Goal: Task Accomplishment & Management: Complete application form

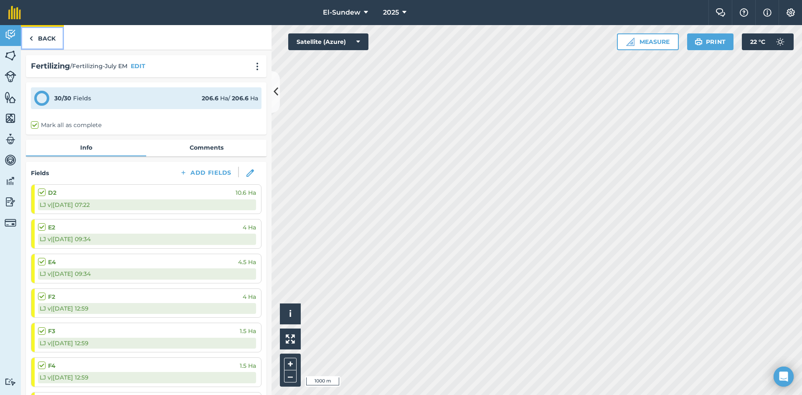
drag, startPoint x: 0, startPoint y: 0, endPoint x: 49, endPoint y: 38, distance: 62.2
click at [49, 38] on link "Back" at bounding box center [42, 37] width 43 height 25
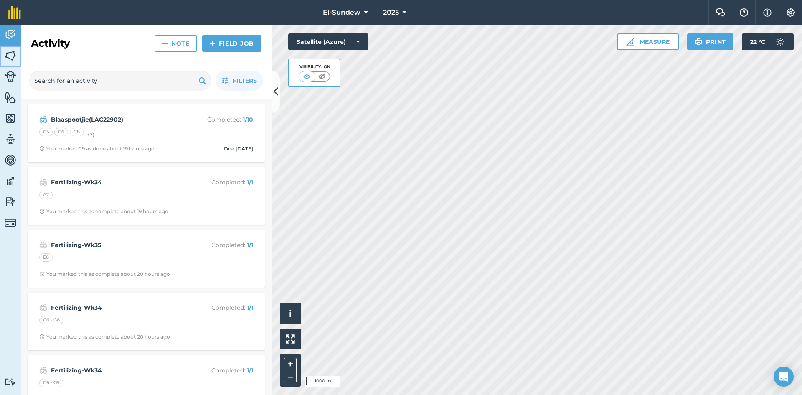
click at [9, 57] on img at bounding box center [11, 55] width 12 height 13
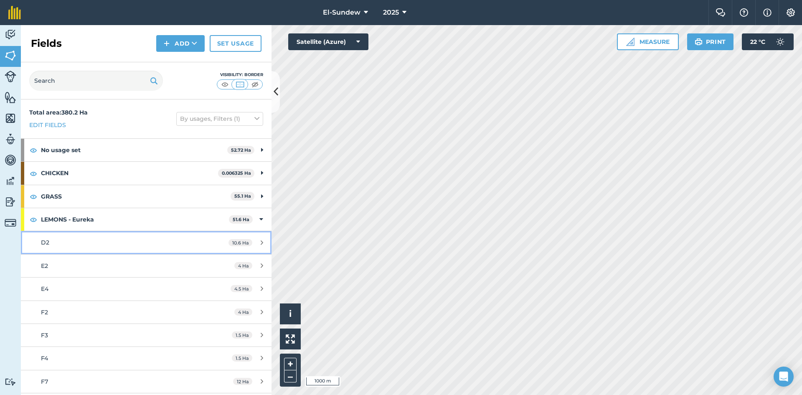
click at [97, 244] on div "D2" at bounding box center [119, 242] width 157 height 9
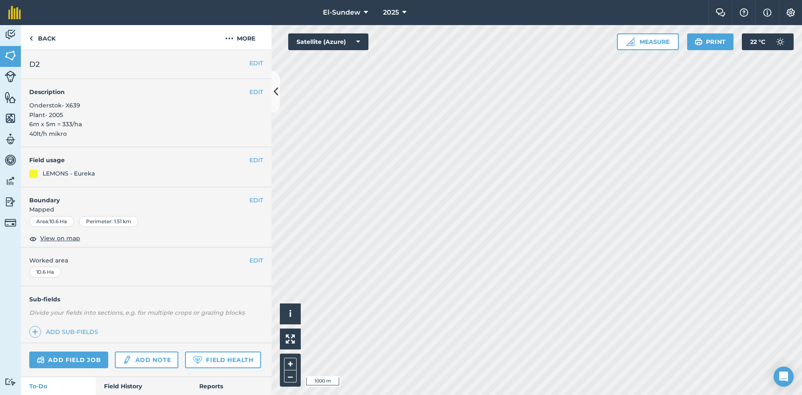
scroll to position [139, 0]
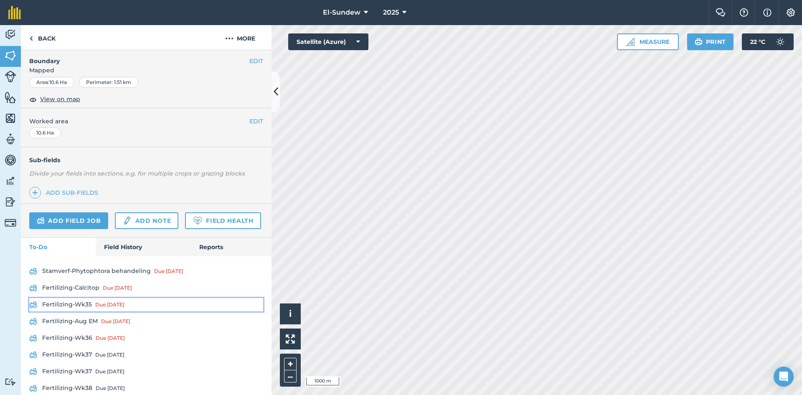
click at [90, 311] on link "Fertilizing-Wk35 Due [DATE]" at bounding box center [146, 304] width 234 height 13
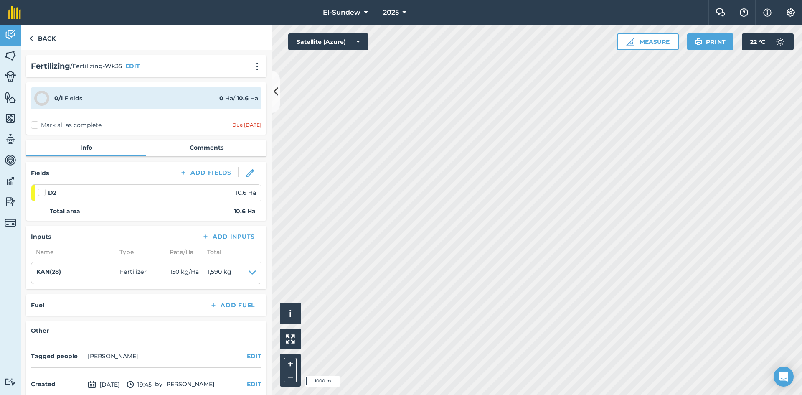
click at [43, 188] on label at bounding box center [43, 188] width 10 height 0
click at [43, 191] on input "checkbox" at bounding box center [40, 190] width 5 height 5
checkbox input "false"
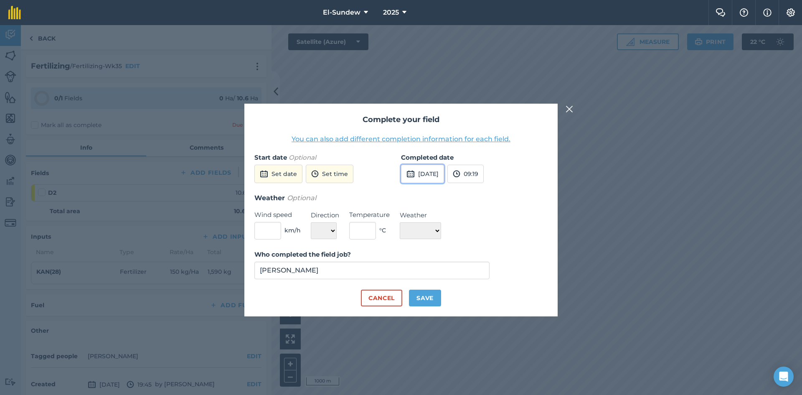
click at [439, 172] on button "[DATE]" at bounding box center [422, 174] width 43 height 18
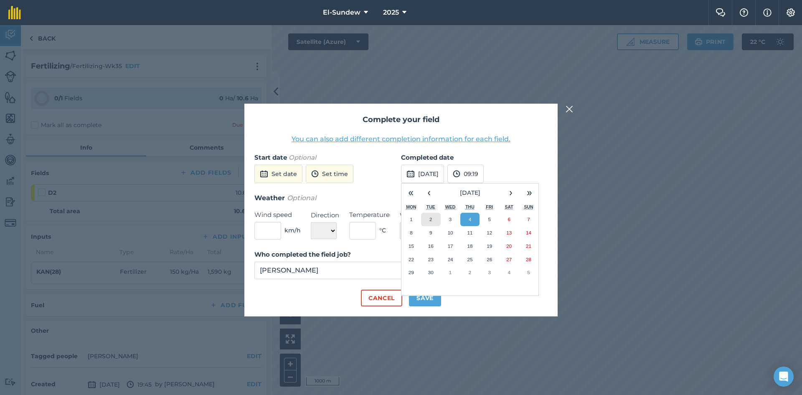
click at [436, 225] on button "2" at bounding box center [431, 219] width 20 height 13
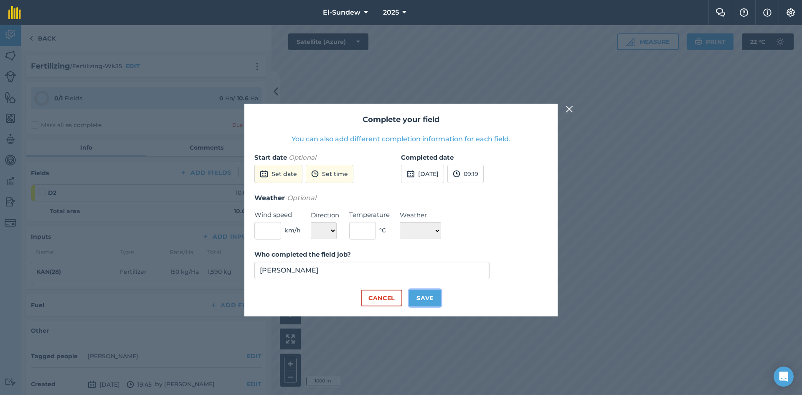
click at [425, 302] on button "Save" at bounding box center [425, 297] width 32 height 17
checkbox input "true"
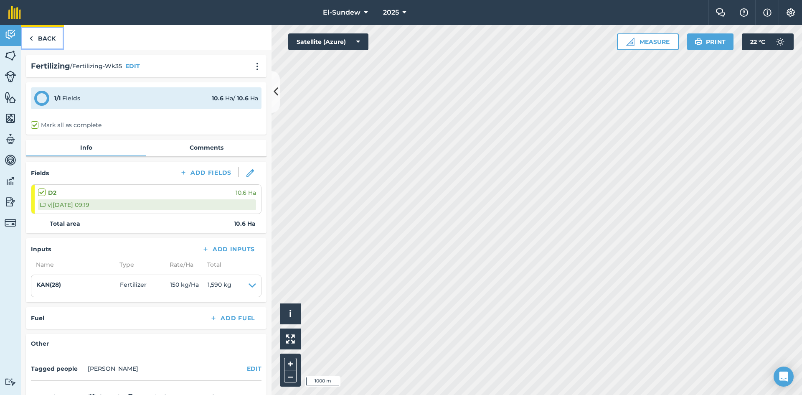
click at [43, 43] on link "Back" at bounding box center [42, 37] width 43 height 25
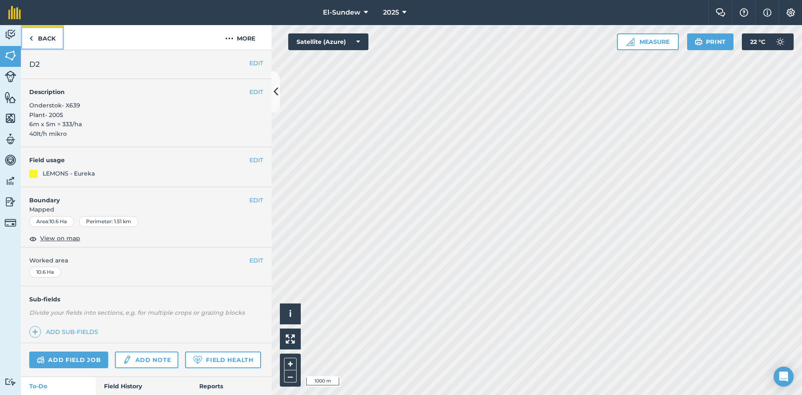
click at [41, 42] on link "Back" at bounding box center [42, 37] width 43 height 25
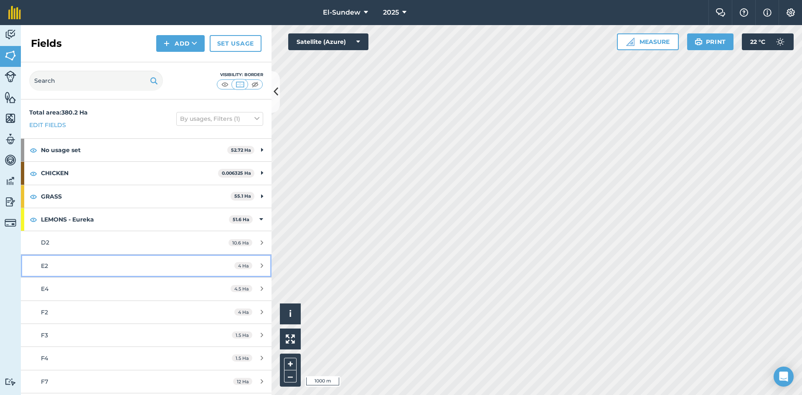
click at [89, 267] on div "E2" at bounding box center [119, 265] width 157 height 9
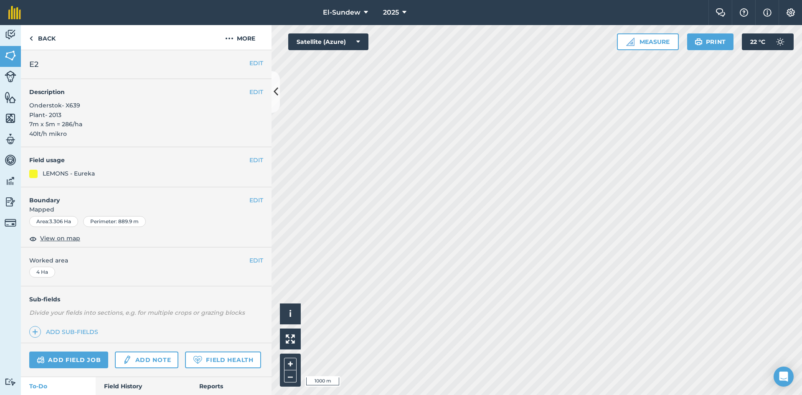
scroll to position [279, 0]
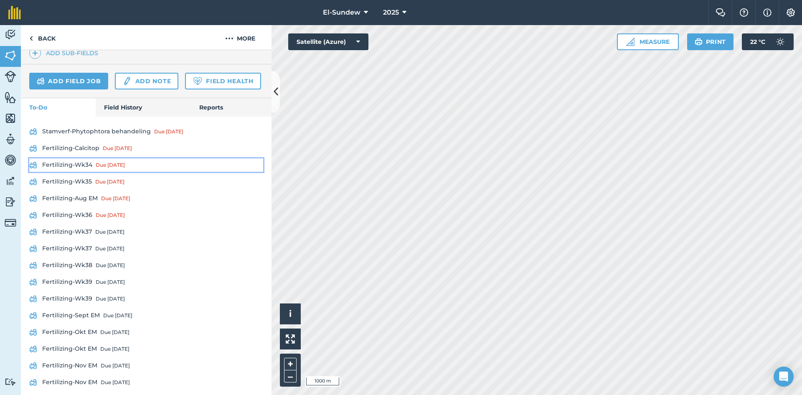
click at [76, 172] on link "Fertilizing-Wk34 Due [DATE]" at bounding box center [146, 164] width 234 height 13
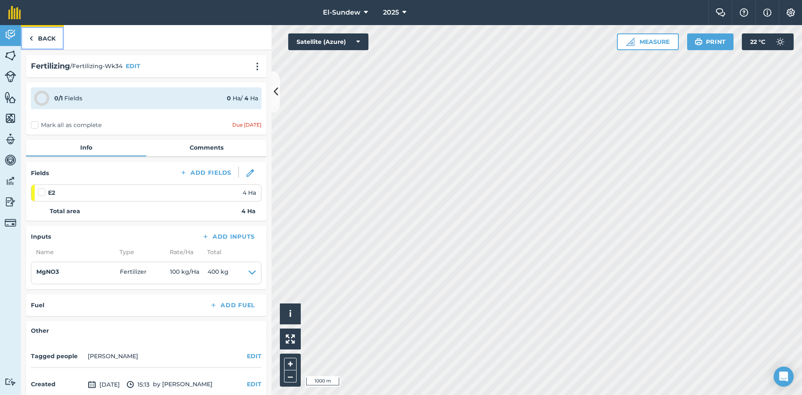
click at [44, 37] on link "Back" at bounding box center [42, 37] width 43 height 25
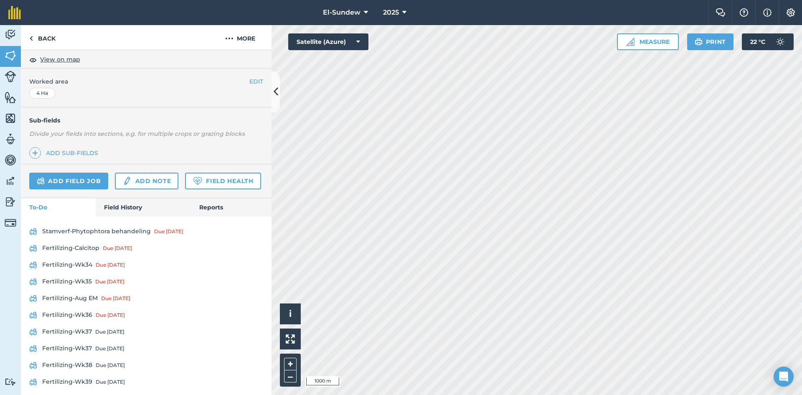
scroll to position [279, 0]
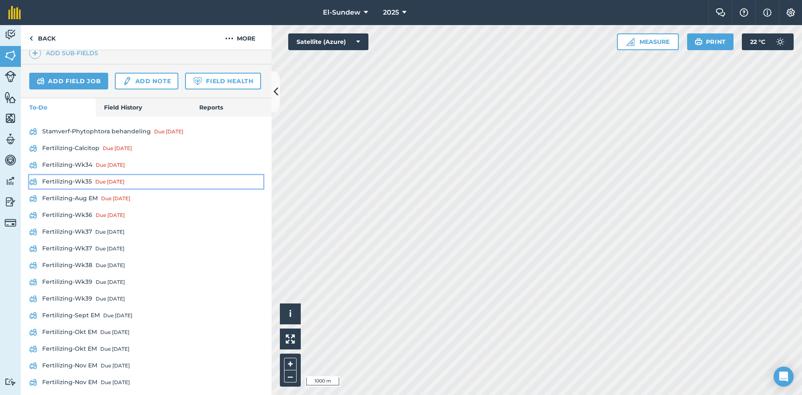
click at [78, 188] on link "Fertilizing-Wk35 Due [DATE]" at bounding box center [146, 181] width 234 height 13
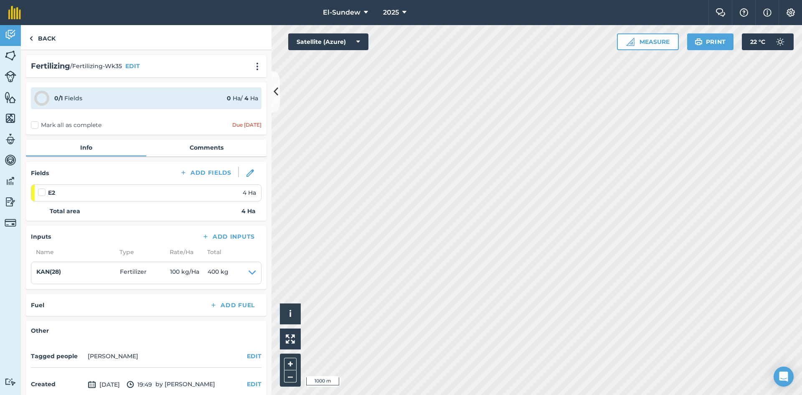
click at [43, 188] on label at bounding box center [43, 188] width 10 height 0
click at [43, 190] on input "checkbox" at bounding box center [40, 190] width 5 height 5
checkbox input "false"
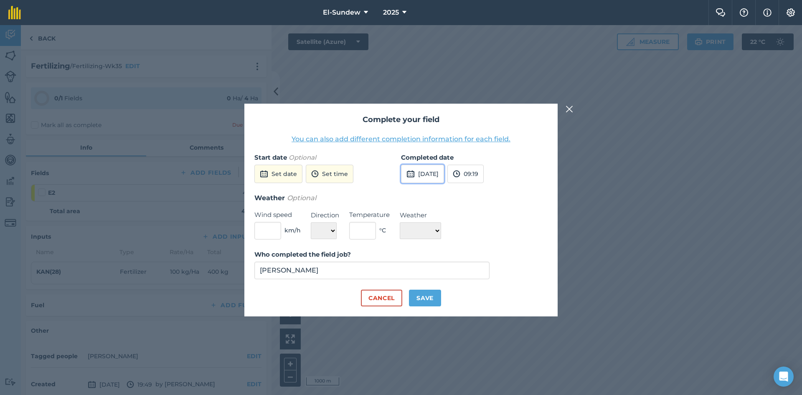
click at [435, 171] on button "[DATE]" at bounding box center [422, 174] width 43 height 18
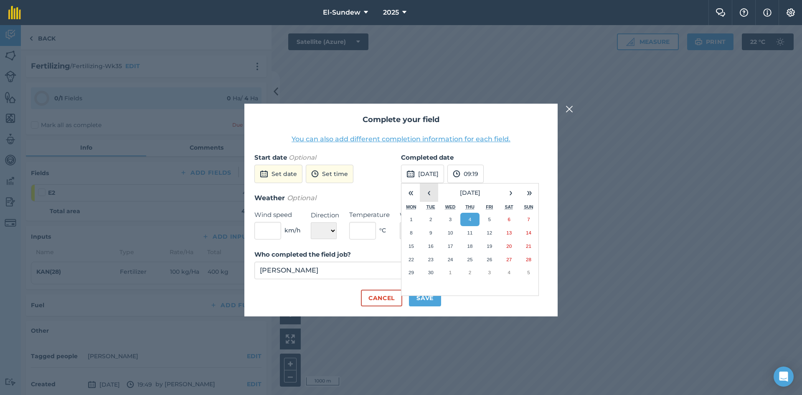
click at [432, 198] on button "‹" at bounding box center [429, 192] width 18 height 18
click at [487, 269] on button "29" at bounding box center [489, 272] width 20 height 13
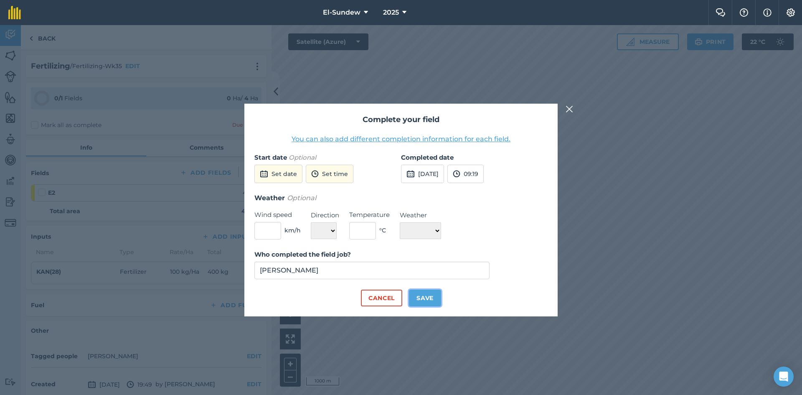
click at [429, 294] on button "Save" at bounding box center [425, 297] width 32 height 17
checkbox input "true"
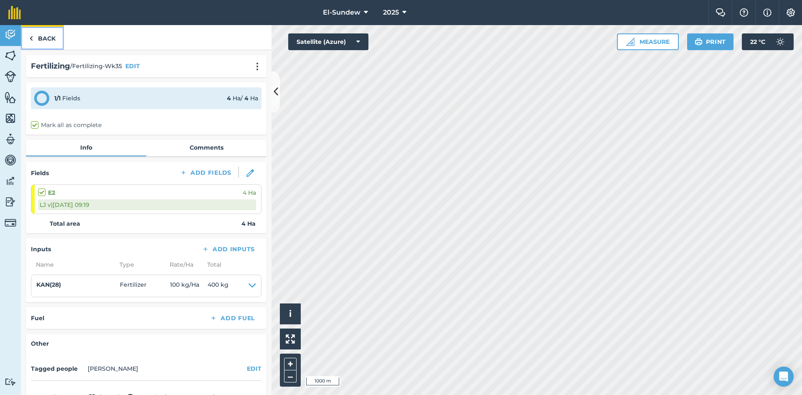
click at [46, 41] on link "Back" at bounding box center [42, 37] width 43 height 25
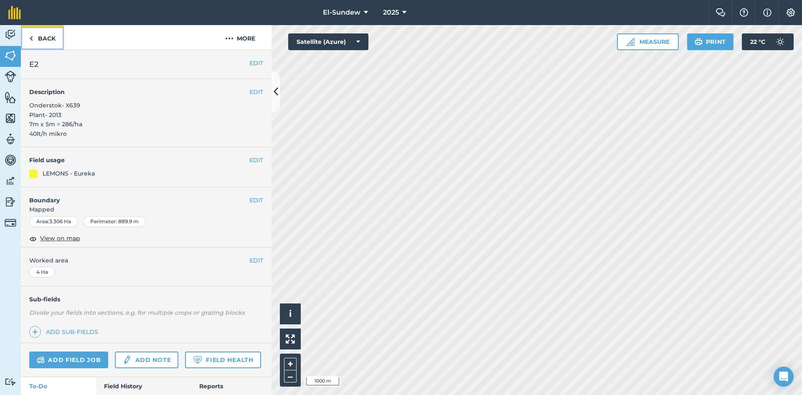
click at [46, 41] on link "Back" at bounding box center [42, 37] width 43 height 25
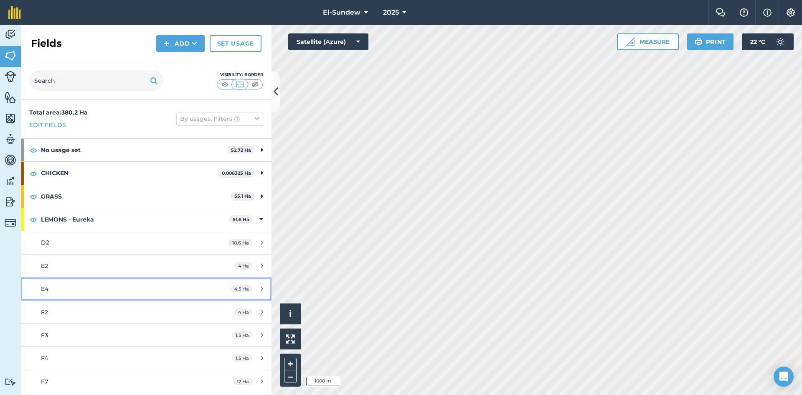
click at [99, 289] on div "E4" at bounding box center [119, 288] width 157 height 9
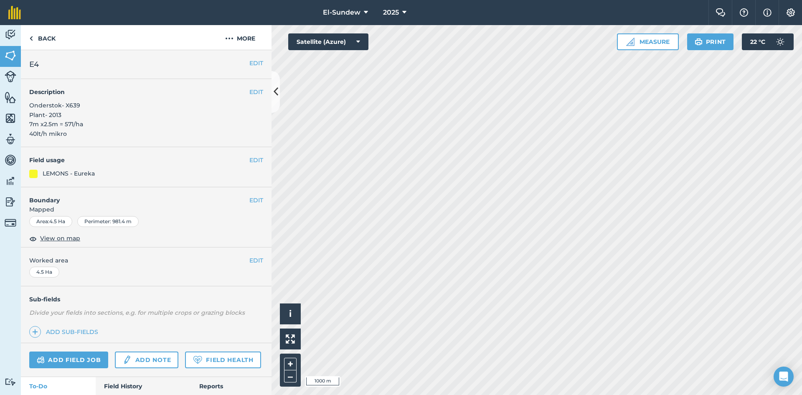
scroll to position [279, 0]
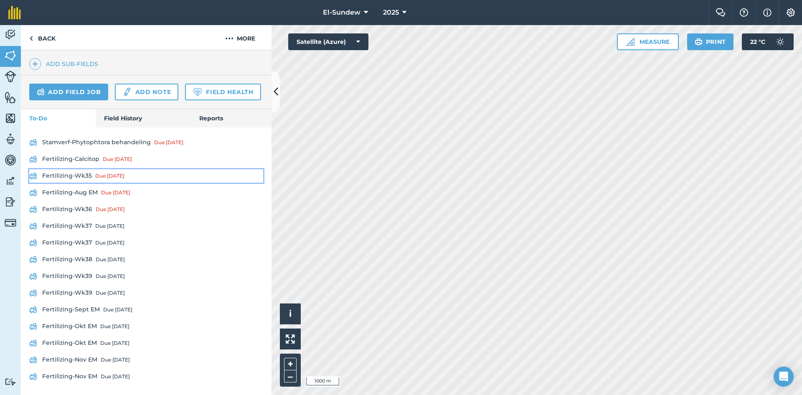
click at [88, 182] on link "Fertilizing-Wk35 Due [DATE]" at bounding box center [146, 175] width 234 height 13
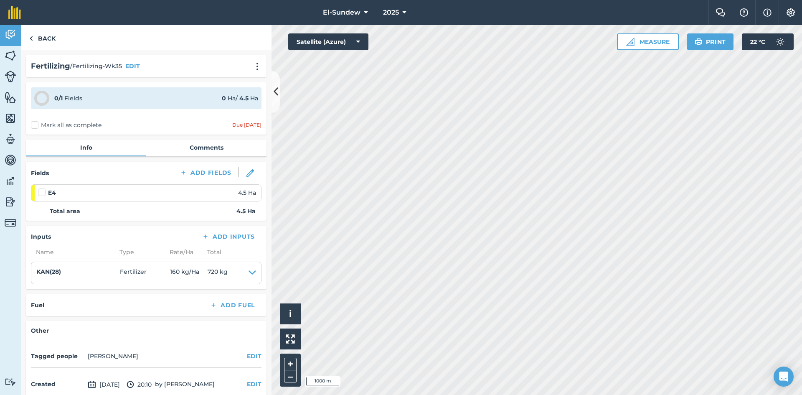
click at [38, 188] on label at bounding box center [43, 188] width 10 height 0
click at [38, 193] on input "checkbox" at bounding box center [40, 190] width 5 height 5
checkbox input "false"
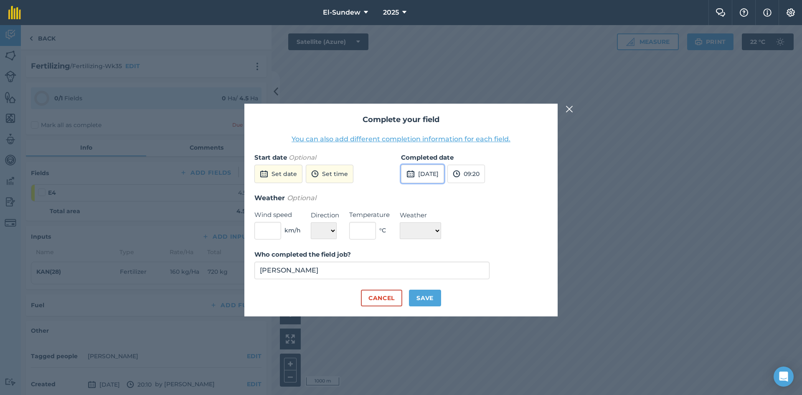
click at [437, 176] on button "[DATE]" at bounding box center [422, 174] width 43 height 18
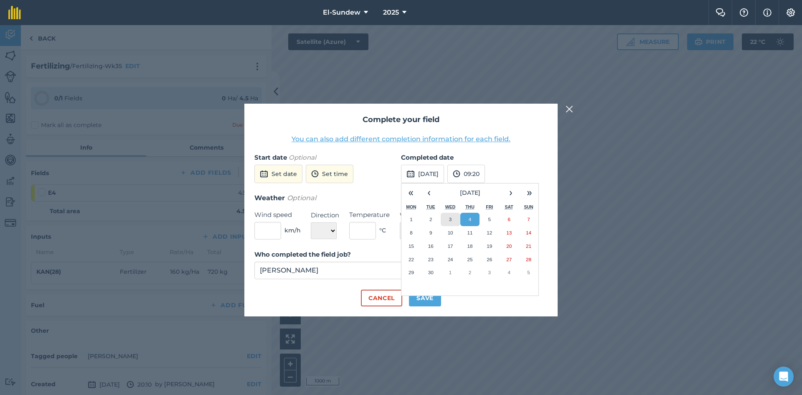
click at [450, 220] on abbr "3" at bounding box center [450, 218] width 3 height 5
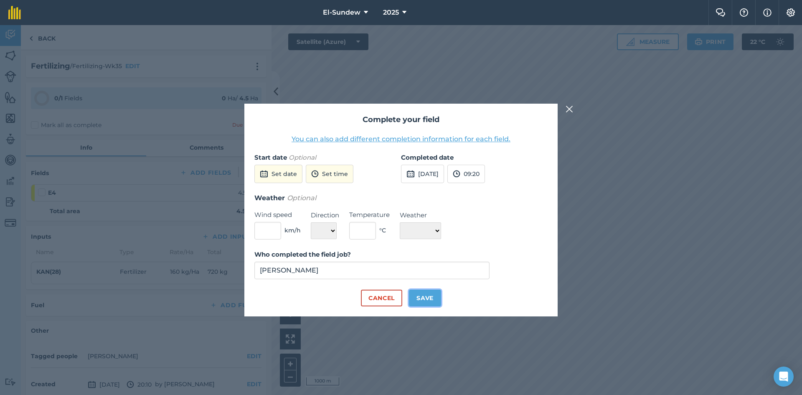
click at [430, 298] on button "Save" at bounding box center [425, 297] width 32 height 17
checkbox input "true"
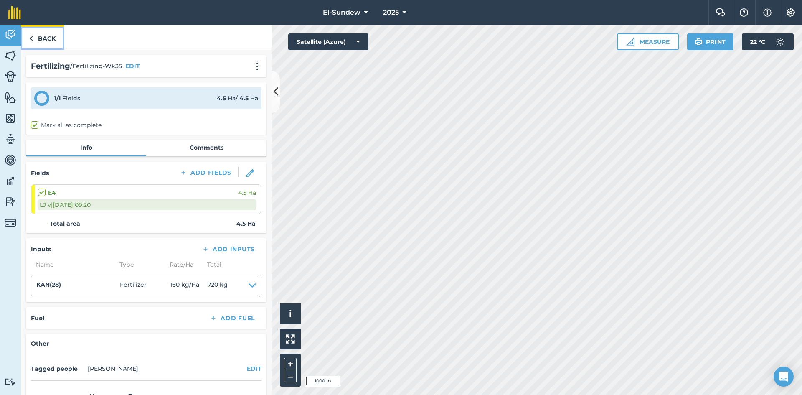
click at [46, 44] on link "Back" at bounding box center [42, 37] width 43 height 25
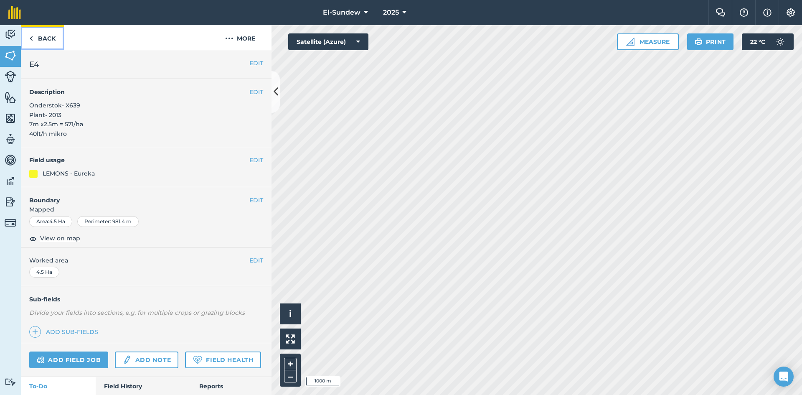
click at [49, 40] on link "Back" at bounding box center [42, 37] width 43 height 25
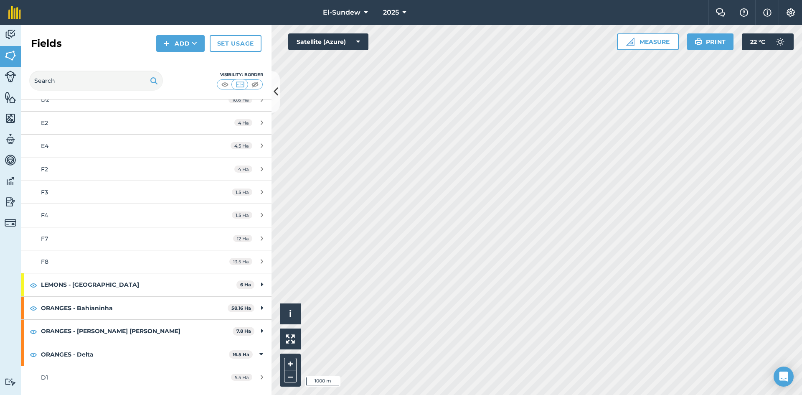
scroll to position [279, 0]
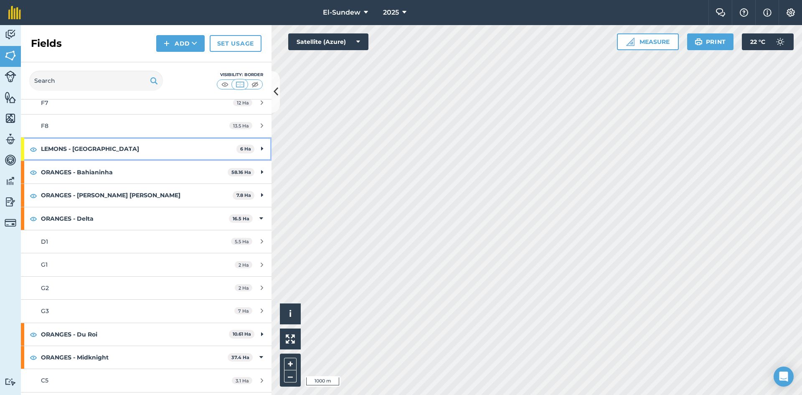
click at [92, 149] on strong "LEMONS - [GEOGRAPHIC_DATA]" at bounding box center [138, 148] width 195 height 23
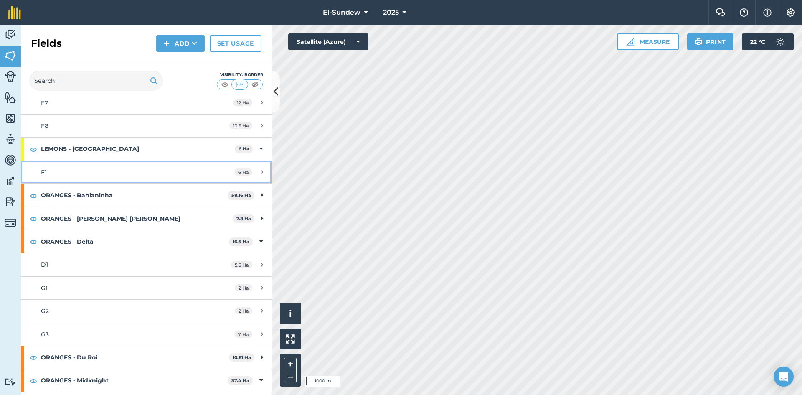
click at [96, 175] on div "F1" at bounding box center [119, 171] width 157 height 9
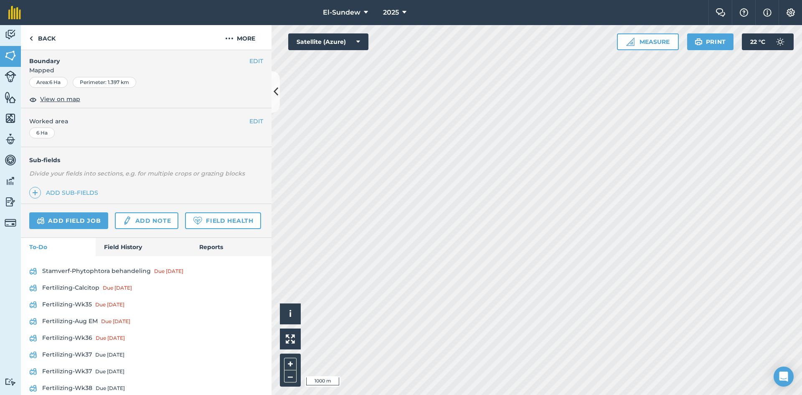
scroll to position [279, 0]
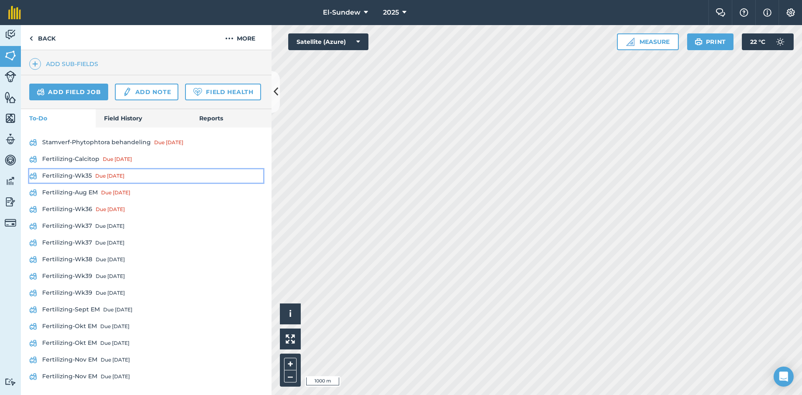
click at [85, 182] on link "Fertilizing-Wk35 Due [DATE]" at bounding box center [146, 175] width 234 height 13
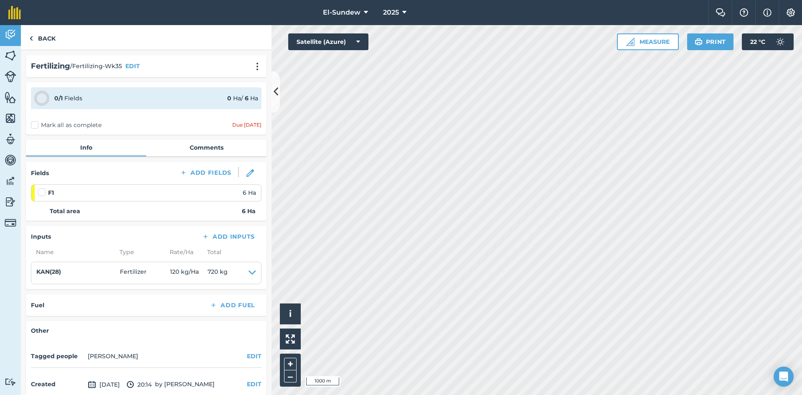
click at [44, 188] on label at bounding box center [43, 188] width 10 height 0
click at [43, 192] on input "checkbox" at bounding box center [40, 190] width 5 height 5
checkbox input "false"
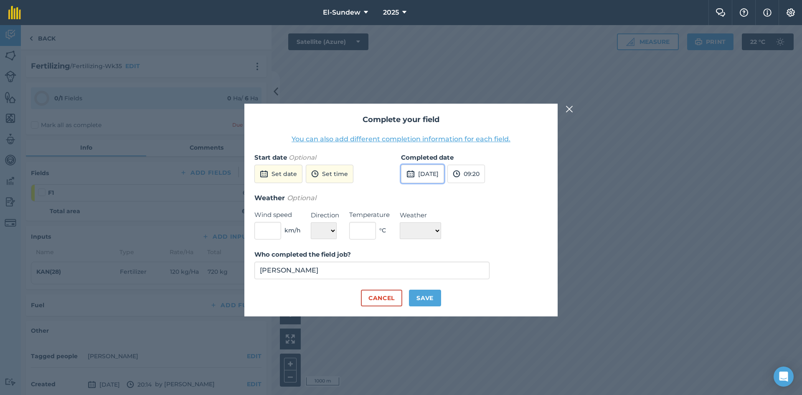
click at [420, 167] on button "[DATE]" at bounding box center [422, 174] width 43 height 18
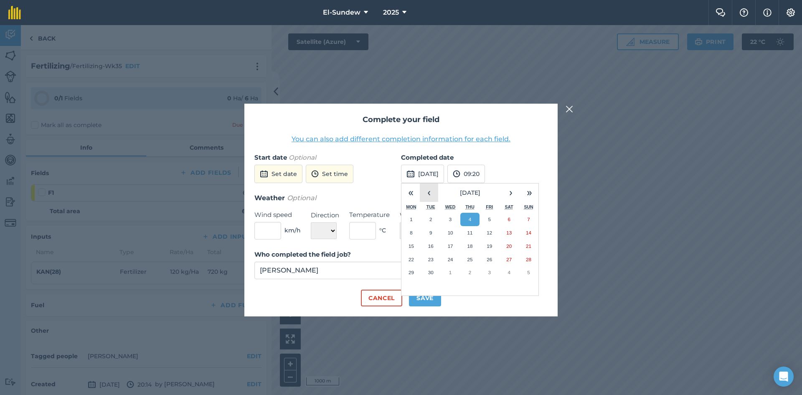
click at [427, 191] on button "‹" at bounding box center [429, 192] width 18 height 18
click at [476, 271] on button "28" at bounding box center [470, 272] width 20 height 13
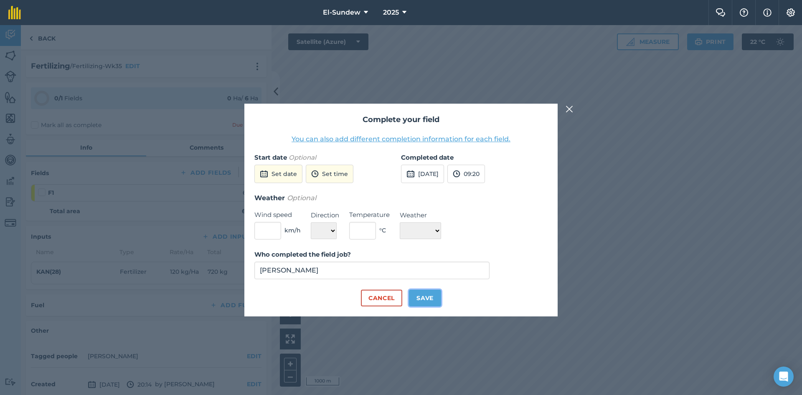
click at [428, 293] on button "Save" at bounding box center [425, 297] width 32 height 17
checkbox input "true"
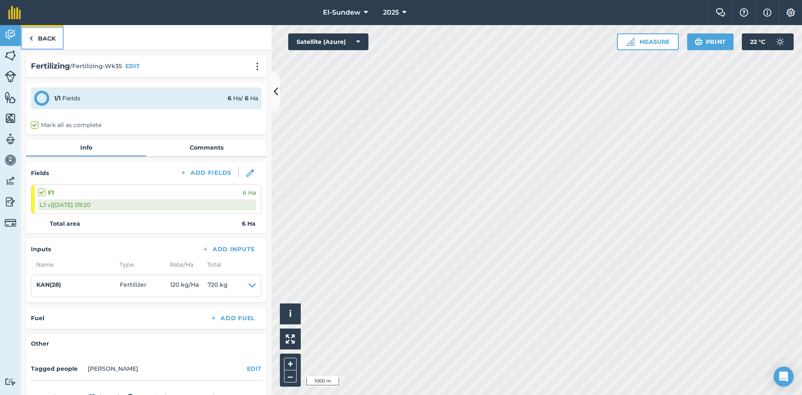
click at [46, 43] on link "Back" at bounding box center [42, 37] width 43 height 25
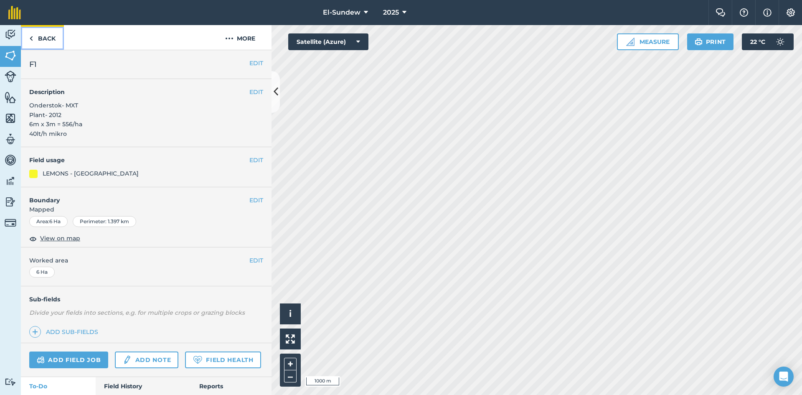
click at [54, 43] on link "Back" at bounding box center [42, 37] width 43 height 25
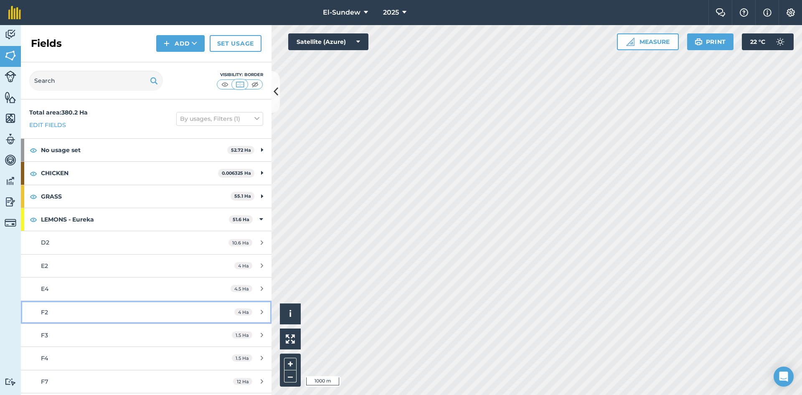
click at [89, 307] on div "F2" at bounding box center [119, 311] width 157 height 9
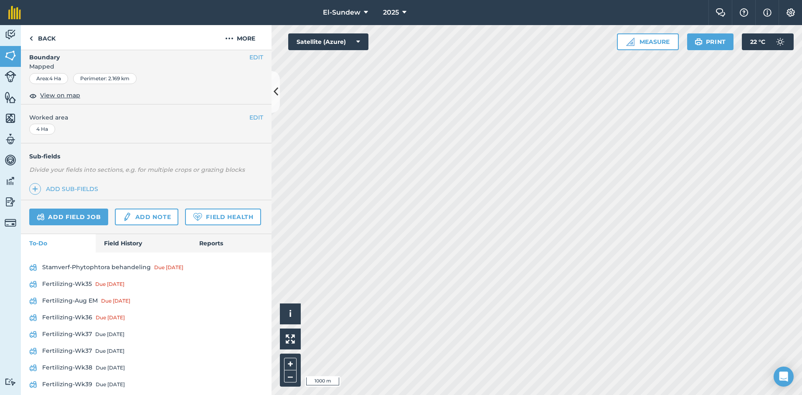
scroll to position [274, 0]
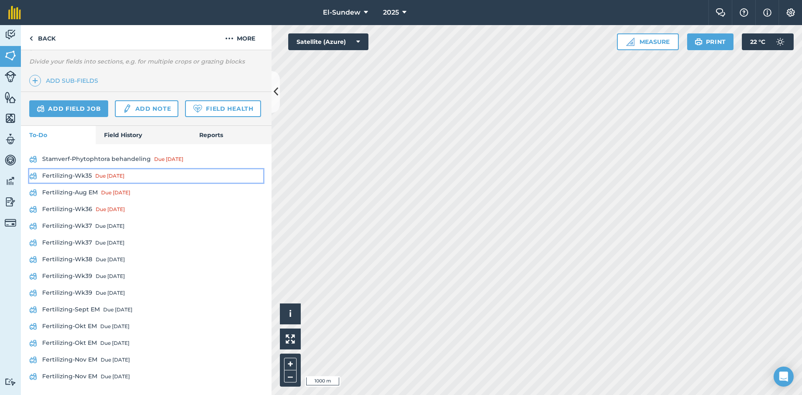
click at [87, 174] on link "Fertilizing-Wk35 Due [DATE]" at bounding box center [146, 175] width 234 height 13
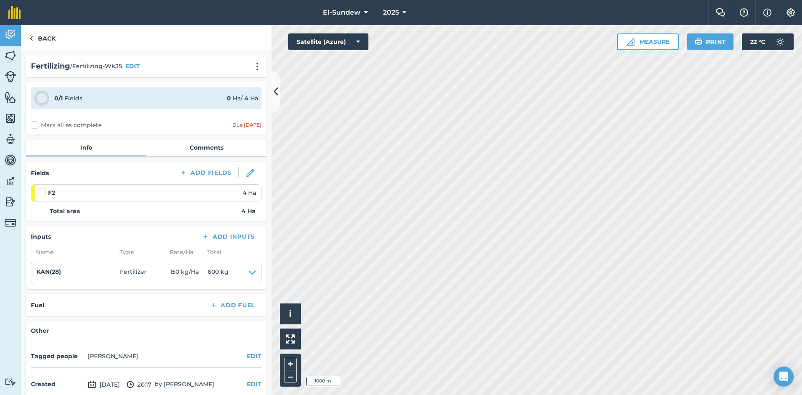
click at [43, 188] on label at bounding box center [43, 188] width 10 height 0
click at [43, 192] on input "checkbox" at bounding box center [40, 190] width 5 height 5
checkbox input "false"
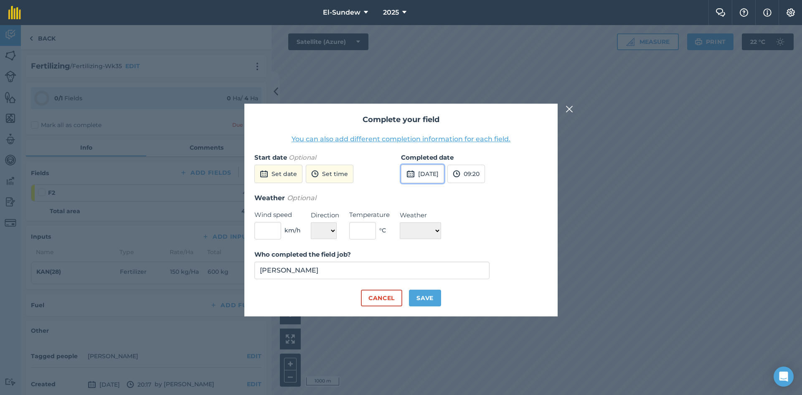
click at [432, 174] on button "[DATE]" at bounding box center [422, 174] width 43 height 18
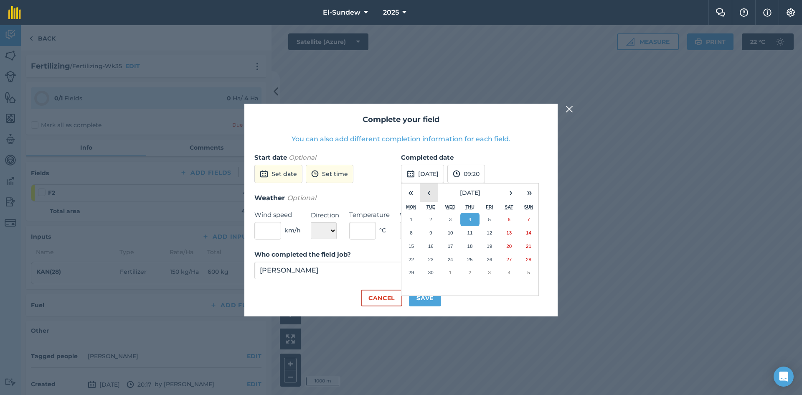
click at [433, 194] on button "‹" at bounding box center [429, 192] width 18 height 18
click at [483, 271] on button "29" at bounding box center [489, 272] width 20 height 13
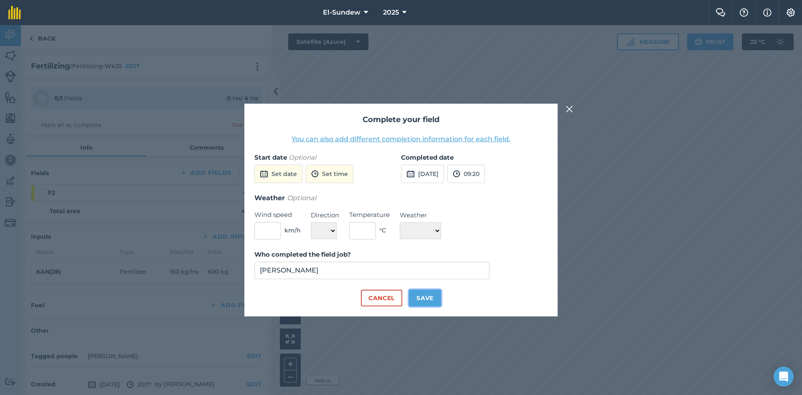
click at [422, 301] on button "Save" at bounding box center [425, 297] width 32 height 17
checkbox input "true"
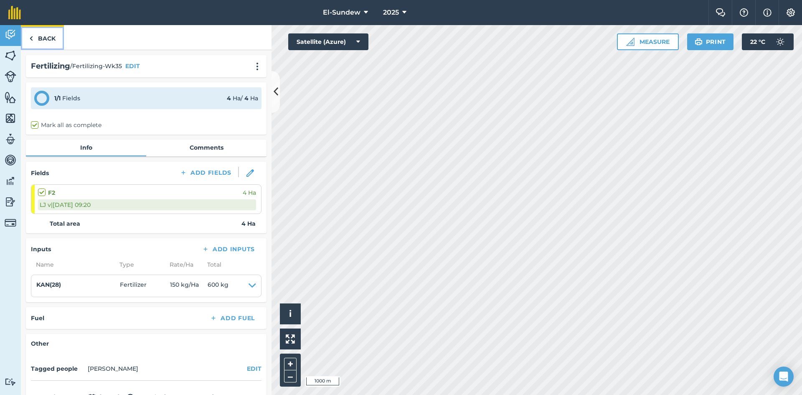
click at [52, 40] on link "Back" at bounding box center [42, 37] width 43 height 25
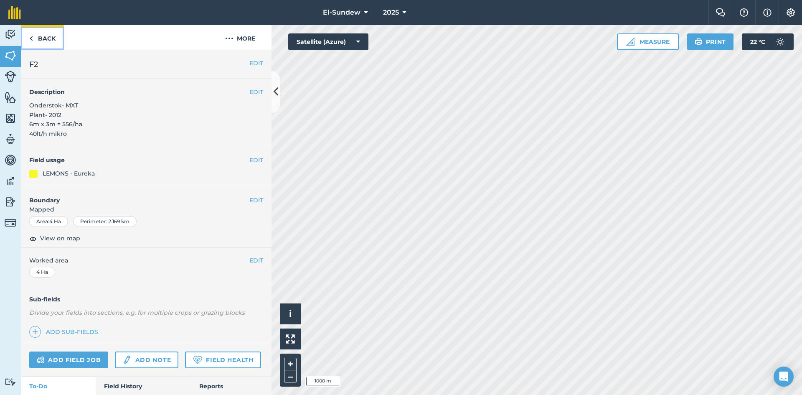
click at [38, 48] on link "Back" at bounding box center [42, 37] width 43 height 25
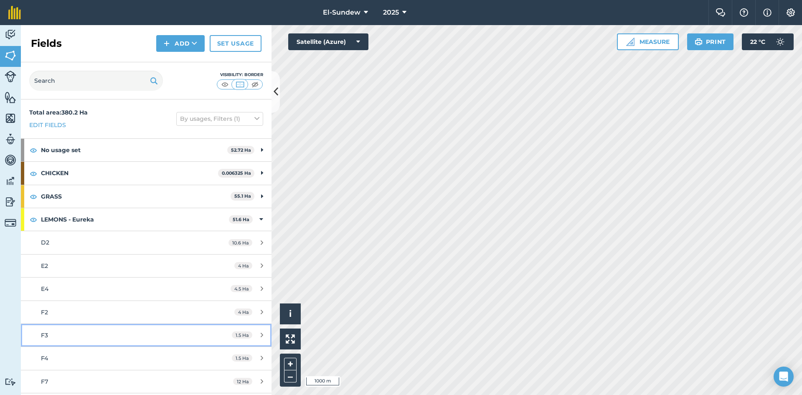
click at [98, 330] on div "F3" at bounding box center [119, 334] width 157 height 9
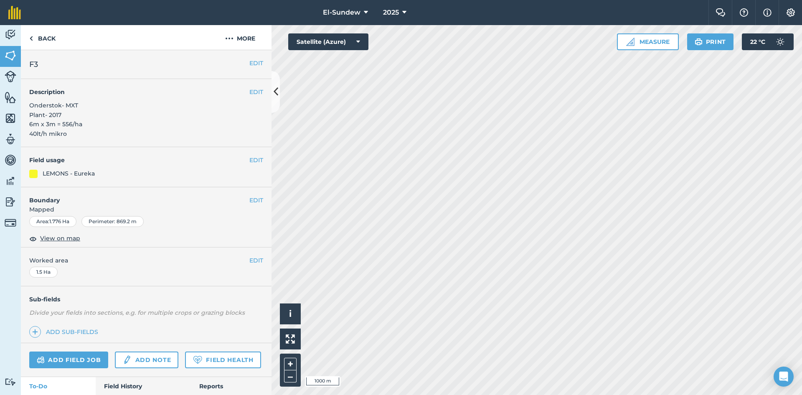
scroll to position [139, 0]
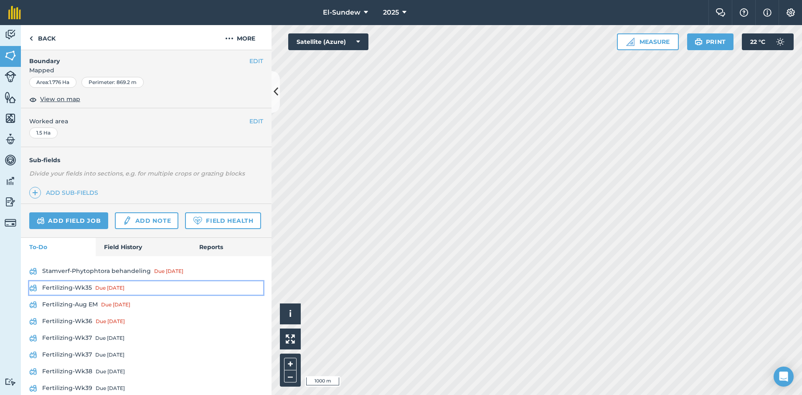
click at [82, 294] on link "Fertilizing-Wk35 Due [DATE]" at bounding box center [146, 287] width 234 height 13
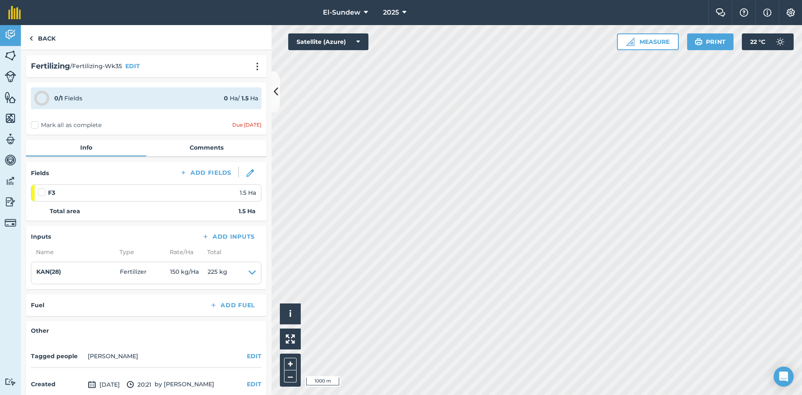
click at [39, 188] on label at bounding box center [43, 188] width 10 height 0
click at [39, 193] on input "checkbox" at bounding box center [40, 190] width 5 height 5
checkbox input "false"
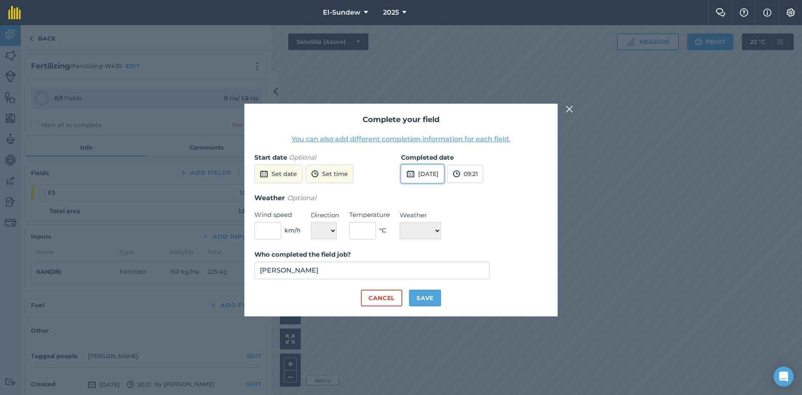
click at [428, 172] on button "[DATE]" at bounding box center [422, 174] width 43 height 18
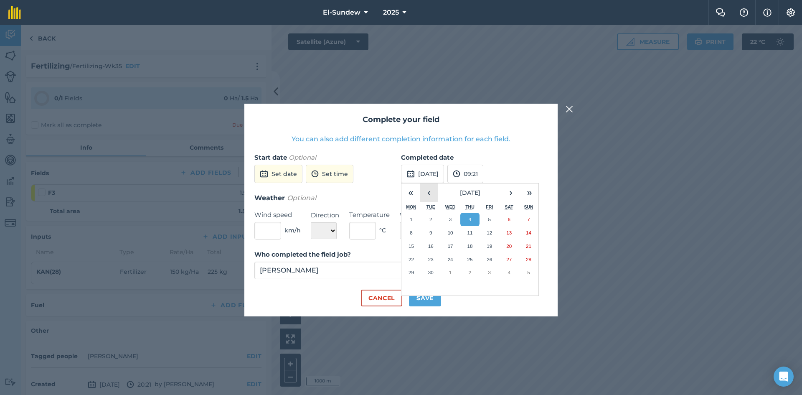
click at [426, 194] on button "‹" at bounding box center [429, 192] width 18 height 18
click at [482, 266] on button "29" at bounding box center [489, 272] width 20 height 13
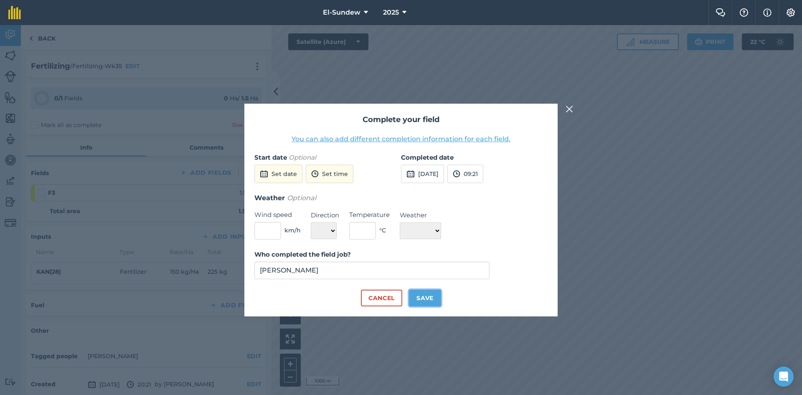
click at [433, 297] on button "Save" at bounding box center [425, 297] width 32 height 17
checkbox input "true"
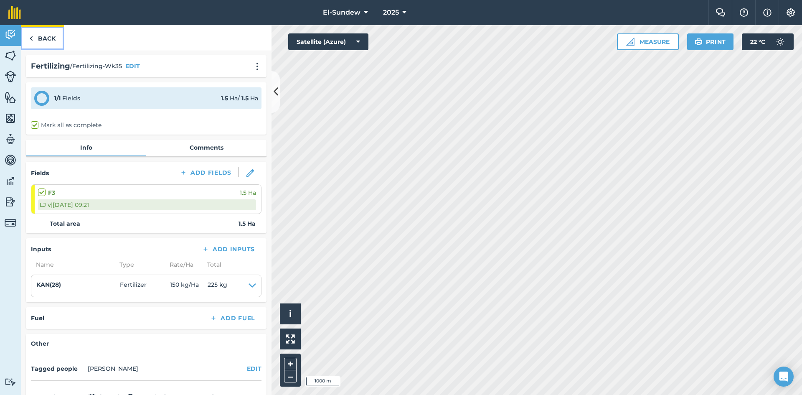
click at [45, 43] on link "Back" at bounding box center [42, 37] width 43 height 25
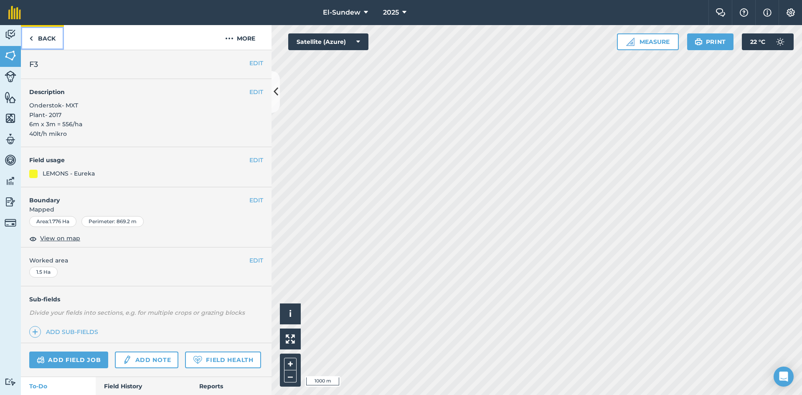
click at [55, 42] on link "Back" at bounding box center [42, 37] width 43 height 25
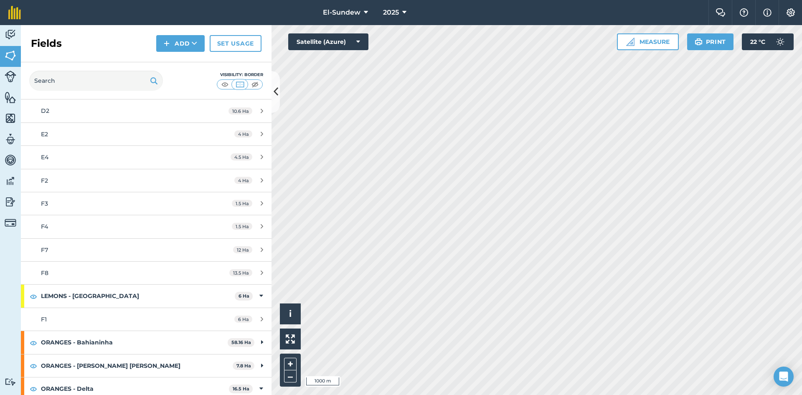
scroll to position [139, 0]
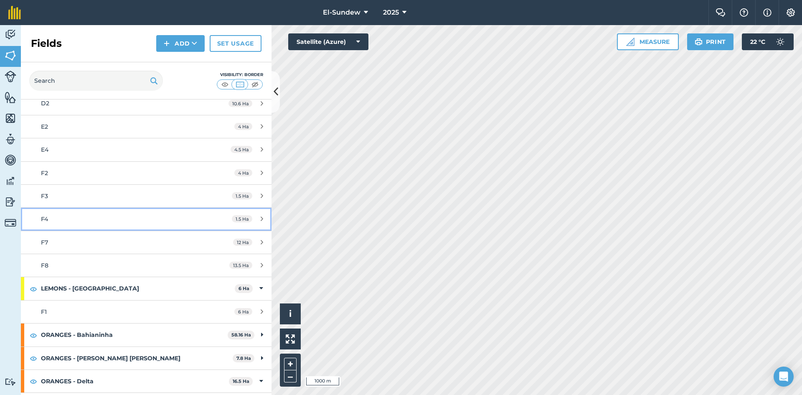
click at [90, 221] on div "F4" at bounding box center [119, 218] width 157 height 9
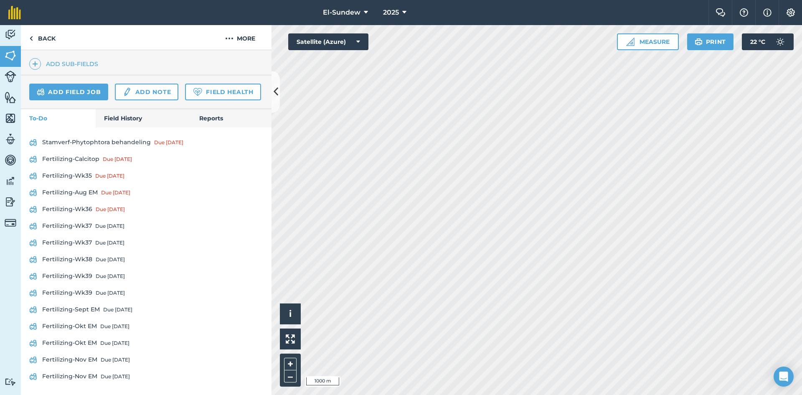
scroll to position [279, 0]
click at [84, 182] on link "Fertilizing-Wk35 Due [DATE]" at bounding box center [146, 175] width 234 height 13
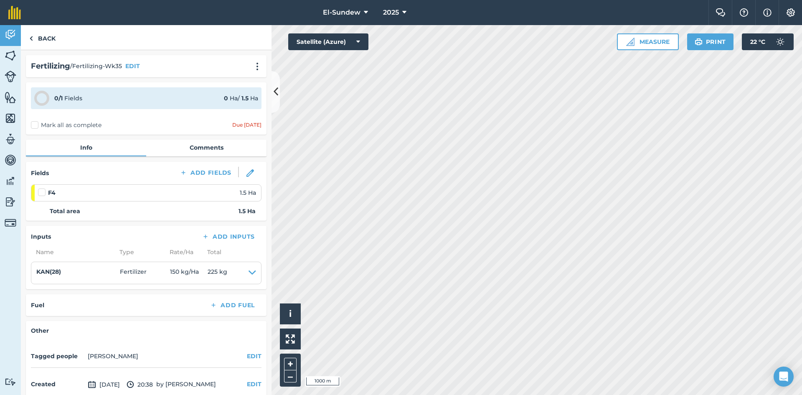
click at [44, 188] on label at bounding box center [43, 188] width 10 height 0
click at [43, 191] on input "checkbox" at bounding box center [40, 190] width 5 height 5
checkbox input "false"
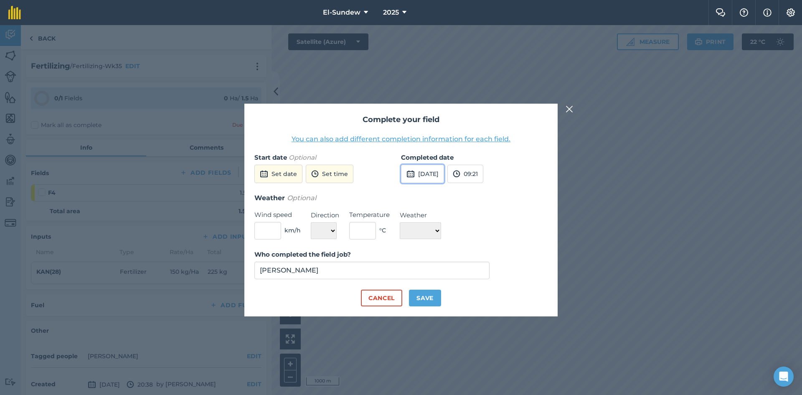
click at [422, 170] on button "[DATE]" at bounding box center [422, 174] width 43 height 18
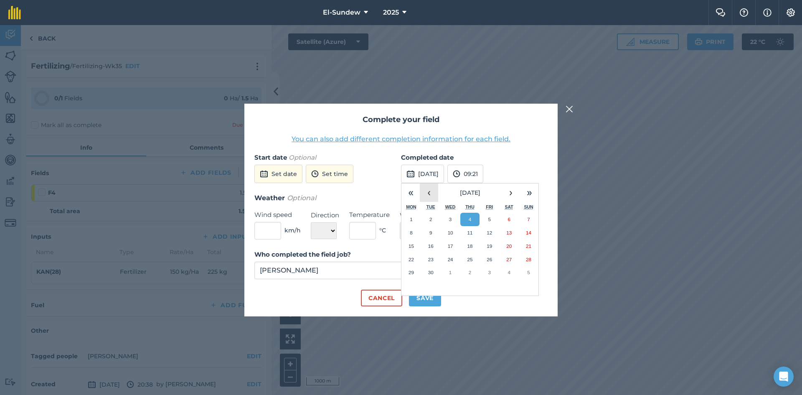
click at [424, 198] on button "‹" at bounding box center [429, 192] width 18 height 18
click at [489, 271] on abbr "29" at bounding box center [489, 271] width 5 height 5
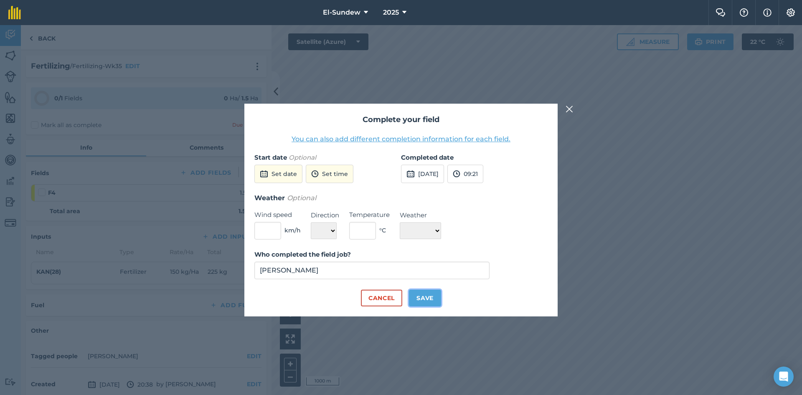
click at [431, 296] on button "Save" at bounding box center [425, 297] width 32 height 17
checkbox input "true"
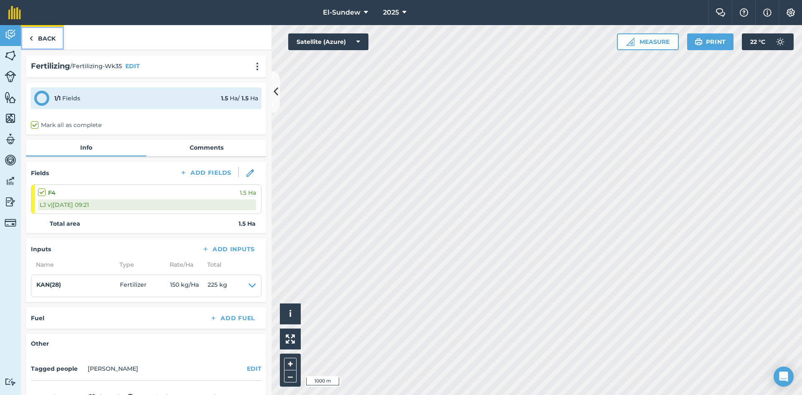
click at [40, 43] on link "Back" at bounding box center [42, 37] width 43 height 25
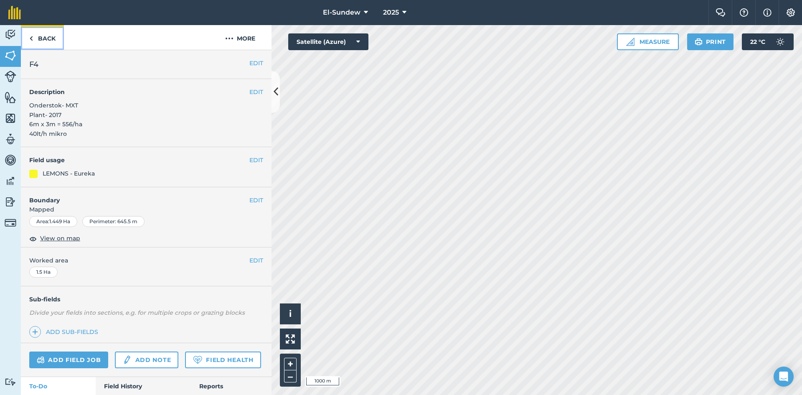
click at [49, 41] on link "Back" at bounding box center [42, 37] width 43 height 25
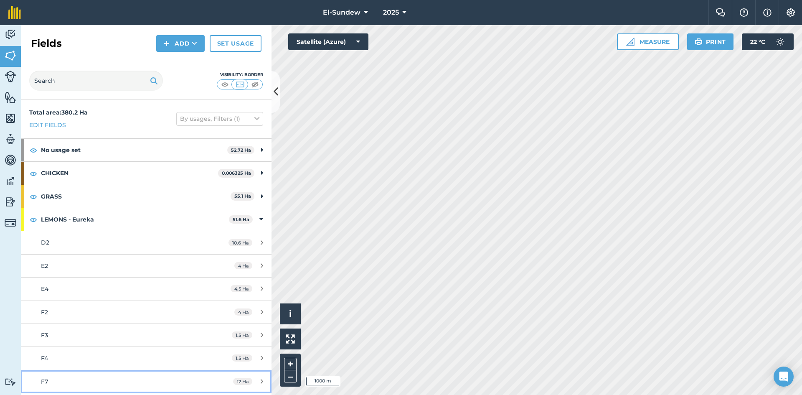
click at [101, 382] on div "F7" at bounding box center [119, 381] width 157 height 9
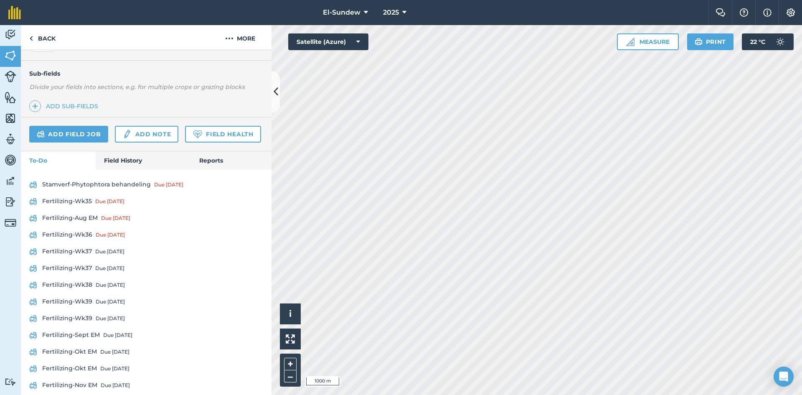
scroll to position [274, 0]
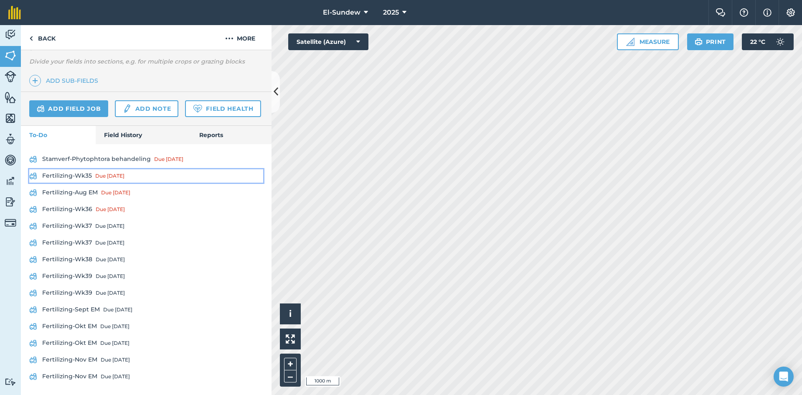
click at [83, 175] on link "Fertilizing-Wk35 Due [DATE]" at bounding box center [146, 175] width 234 height 13
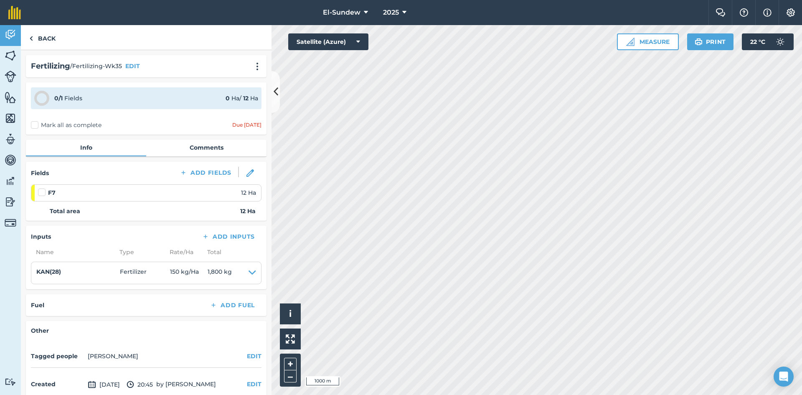
click at [42, 188] on label at bounding box center [43, 188] width 10 height 0
click at [42, 193] on input "checkbox" at bounding box center [40, 190] width 5 height 5
checkbox input "false"
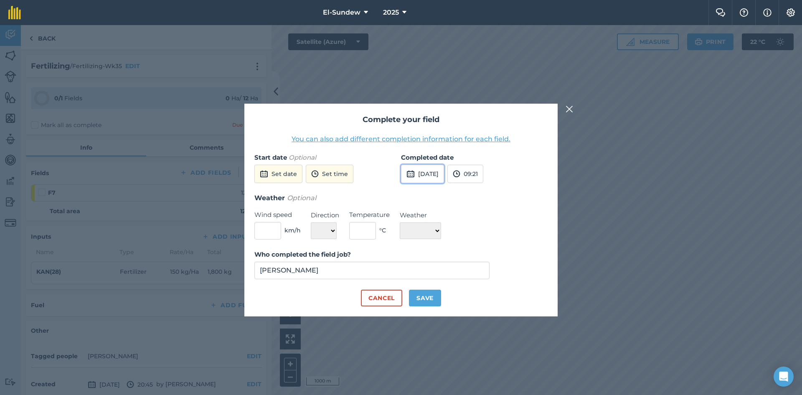
click at [439, 177] on button "[DATE]" at bounding box center [422, 174] width 43 height 18
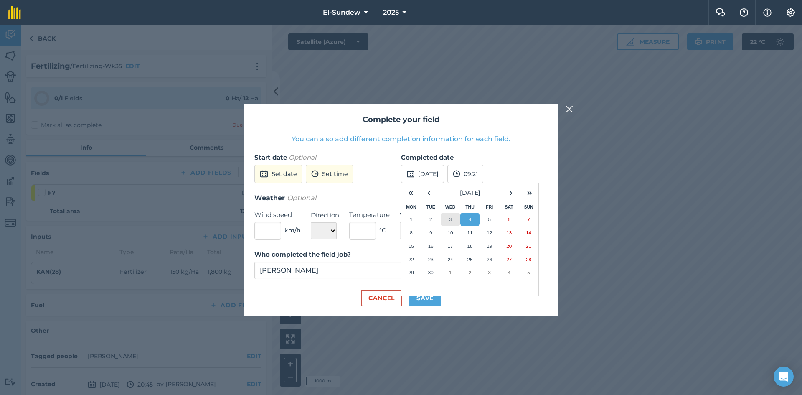
click at [451, 216] on button "3" at bounding box center [451, 219] width 20 height 13
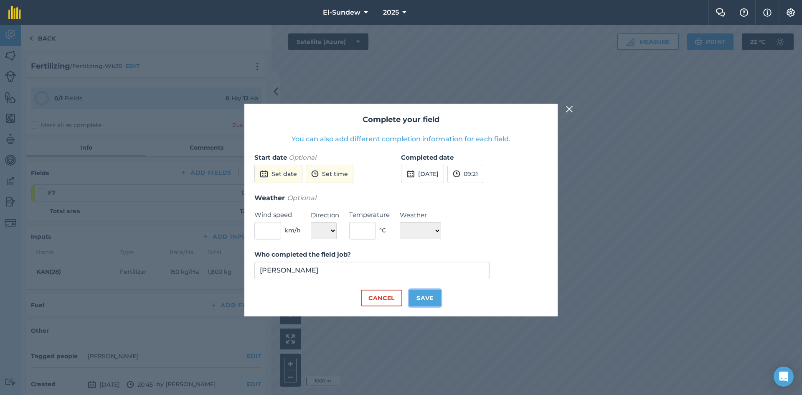
click at [422, 297] on button "Save" at bounding box center [425, 297] width 32 height 17
checkbox input "true"
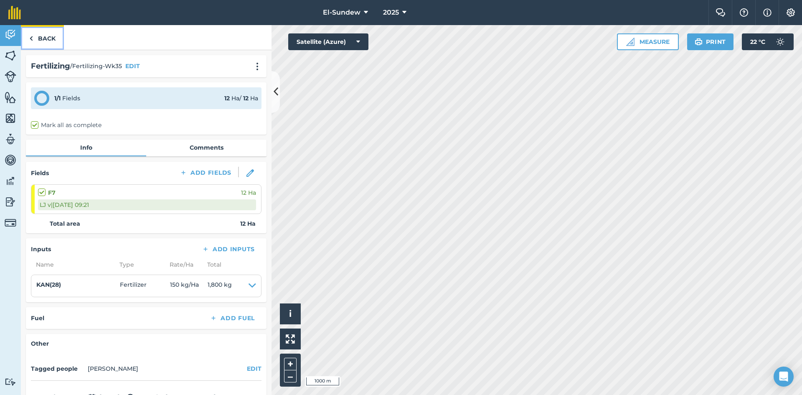
click at [44, 40] on link "Back" at bounding box center [42, 37] width 43 height 25
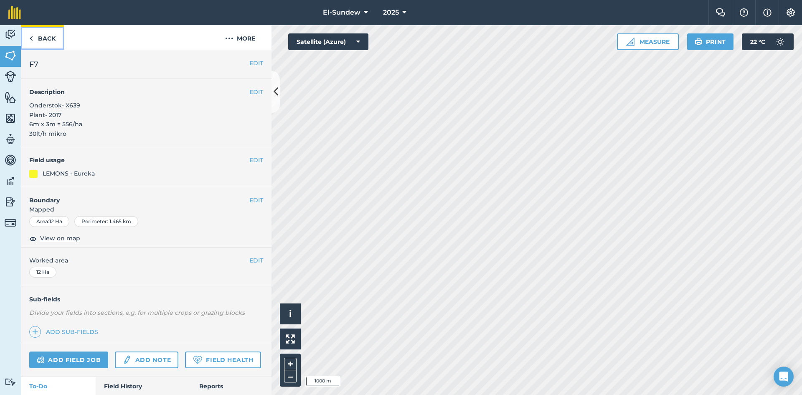
click at [44, 40] on link "Back" at bounding box center [42, 37] width 43 height 25
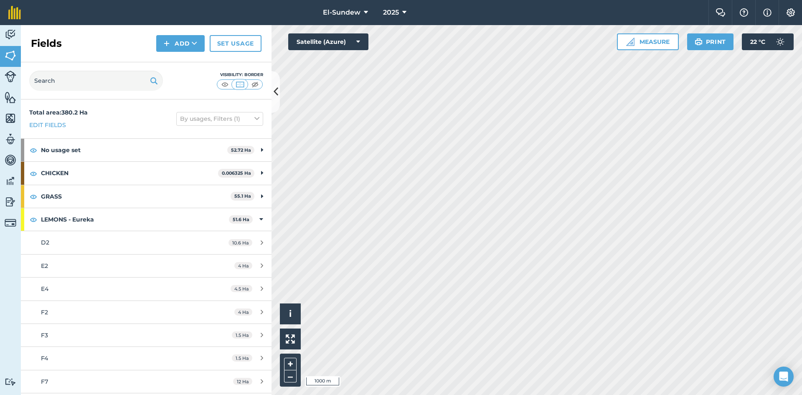
scroll to position [139, 0]
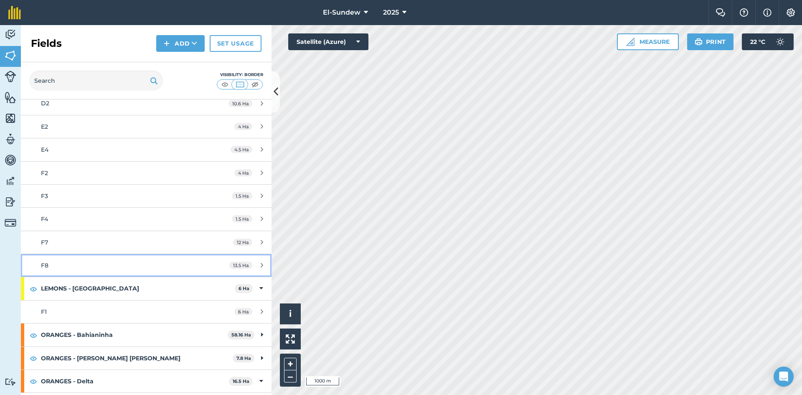
click at [107, 263] on div "F8" at bounding box center [119, 265] width 157 height 9
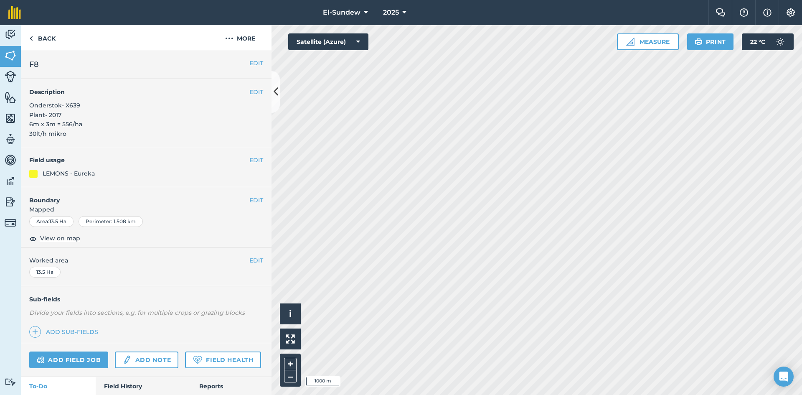
scroll to position [139, 0]
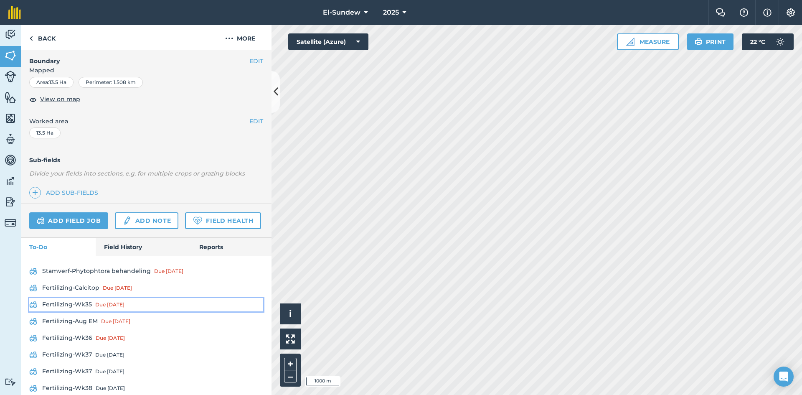
click at [83, 311] on link "Fertilizing-Wk35 Due [DATE]" at bounding box center [146, 304] width 234 height 13
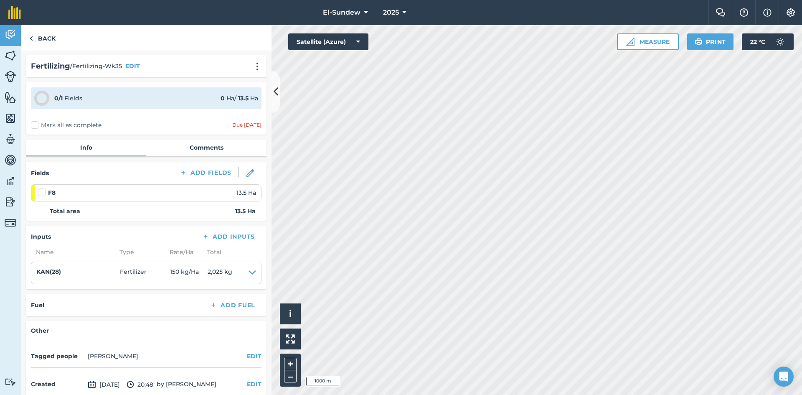
click at [41, 188] on label at bounding box center [43, 188] width 10 height 0
click at [41, 191] on input "checkbox" at bounding box center [40, 190] width 5 height 5
checkbox input "false"
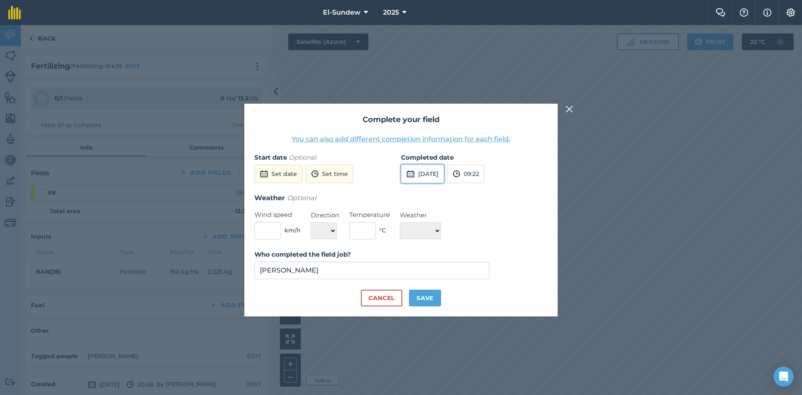
click at [443, 176] on button "[DATE]" at bounding box center [422, 174] width 43 height 18
click at [408, 213] on button "1" at bounding box center [411, 219] width 20 height 13
click at [427, 295] on button "Save" at bounding box center [425, 297] width 32 height 17
checkbox input "true"
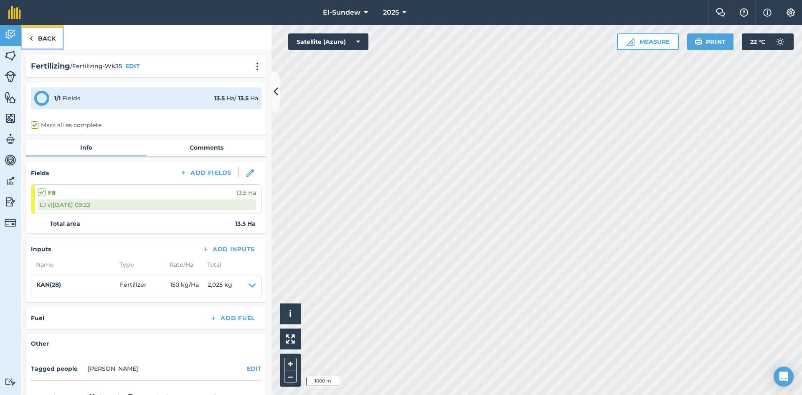
click at [53, 42] on link "Back" at bounding box center [42, 37] width 43 height 25
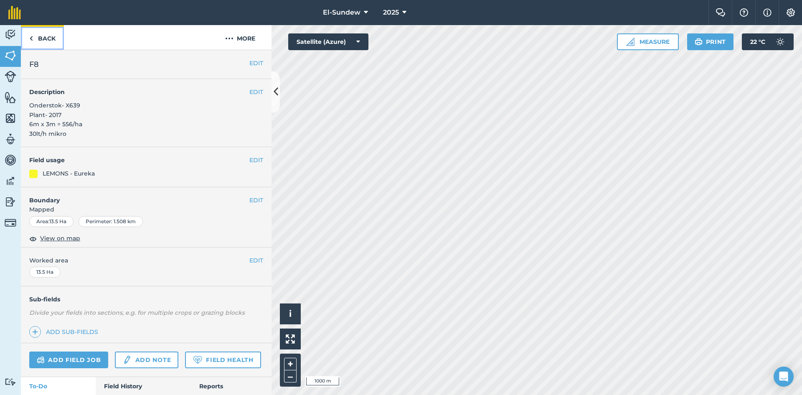
click at [55, 41] on link "Back" at bounding box center [42, 37] width 43 height 25
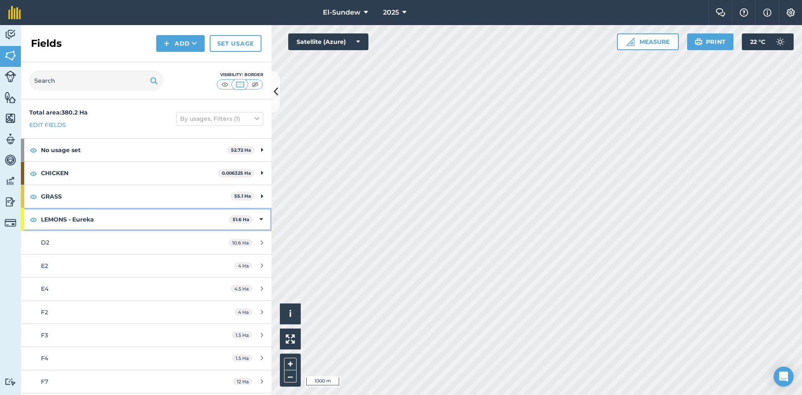
click at [108, 222] on strong "LEMONS - Eureka" at bounding box center [135, 219] width 188 height 23
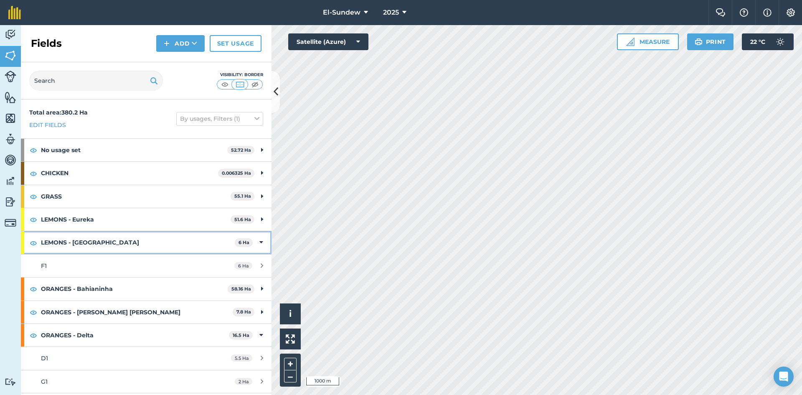
click at [108, 248] on strong "LEMONS - [GEOGRAPHIC_DATA]" at bounding box center [138, 242] width 194 height 23
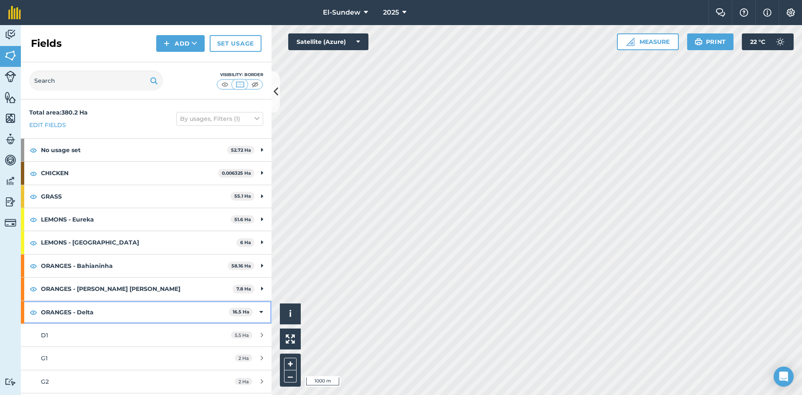
click at [110, 306] on strong "ORANGES - Delta" at bounding box center [135, 312] width 188 height 23
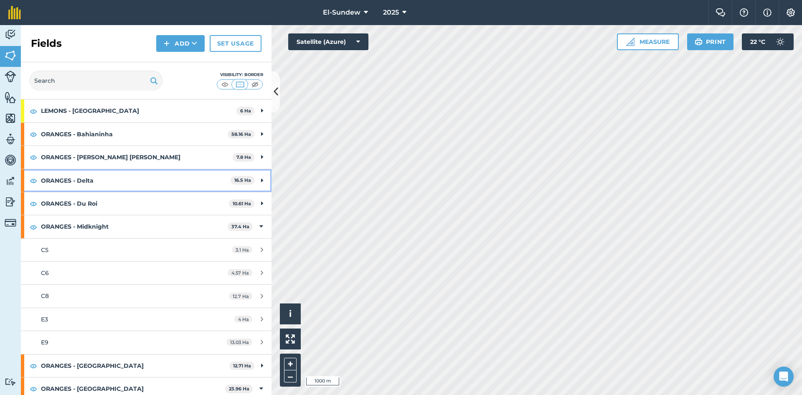
scroll to position [139, 0]
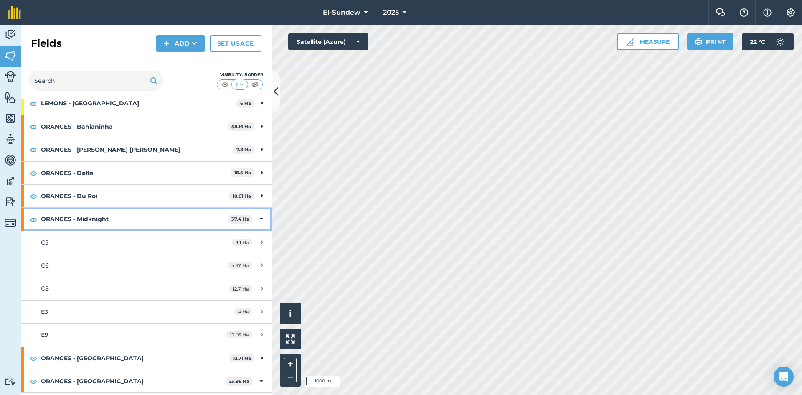
click at [116, 213] on strong "ORANGES - Midknight" at bounding box center [134, 219] width 187 height 23
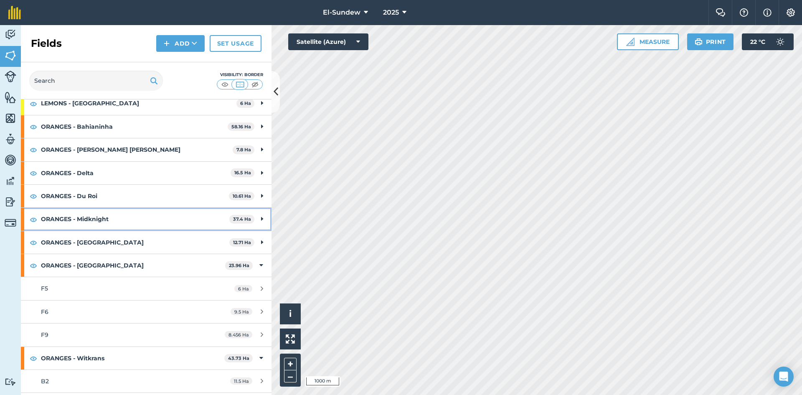
scroll to position [279, 0]
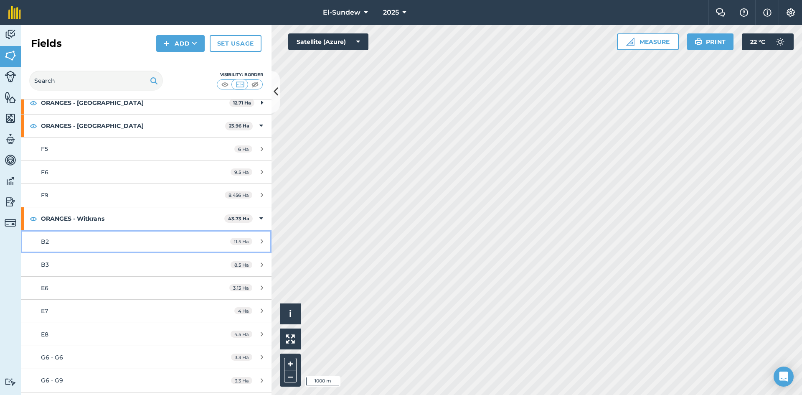
click at [104, 243] on div "B2" at bounding box center [119, 241] width 157 height 9
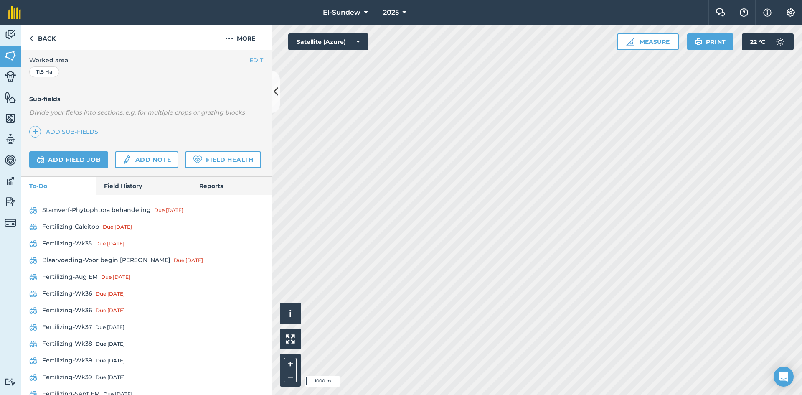
scroll to position [279, 0]
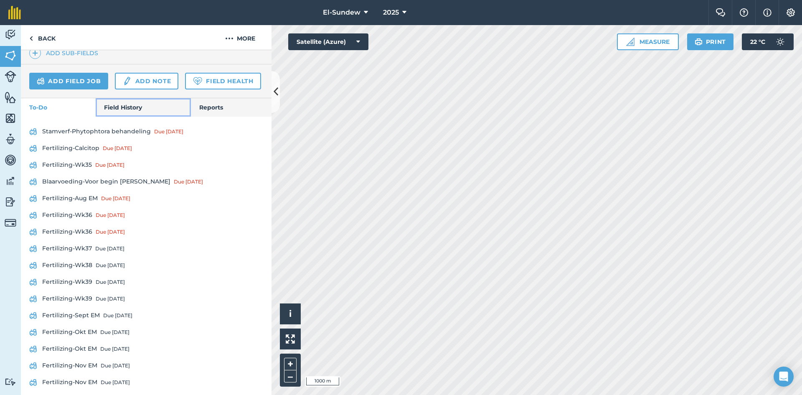
click at [109, 117] on link "Field History" at bounding box center [143, 107] width 95 height 18
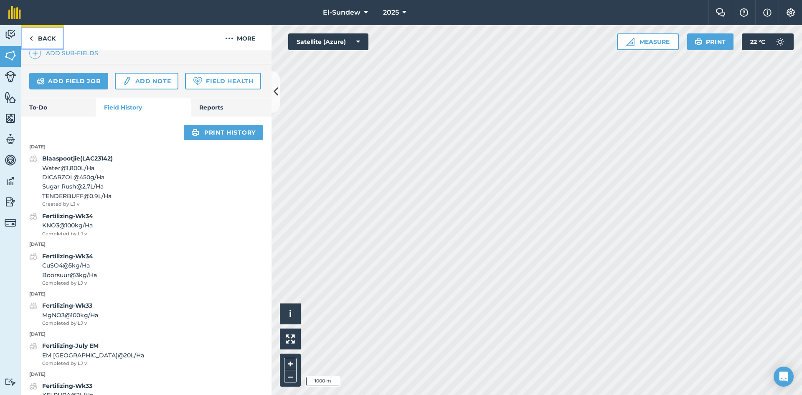
click at [49, 35] on link "Back" at bounding box center [42, 37] width 43 height 25
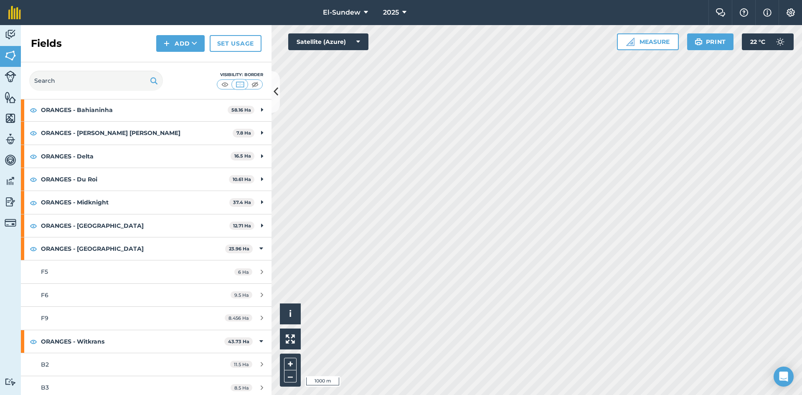
scroll to position [279, 0]
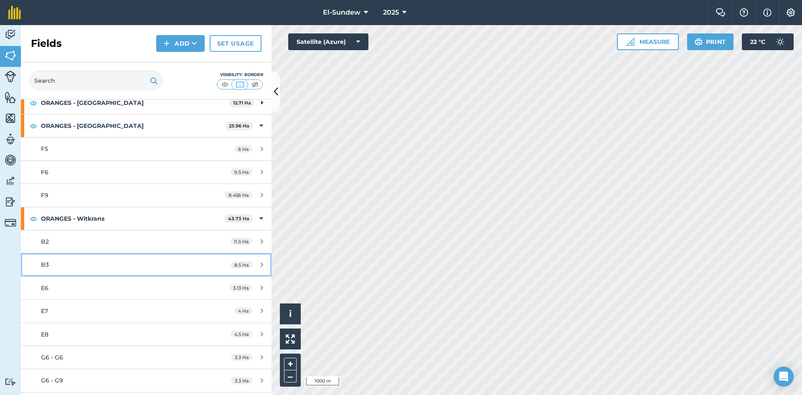
click at [88, 262] on div "B3" at bounding box center [119, 264] width 157 height 9
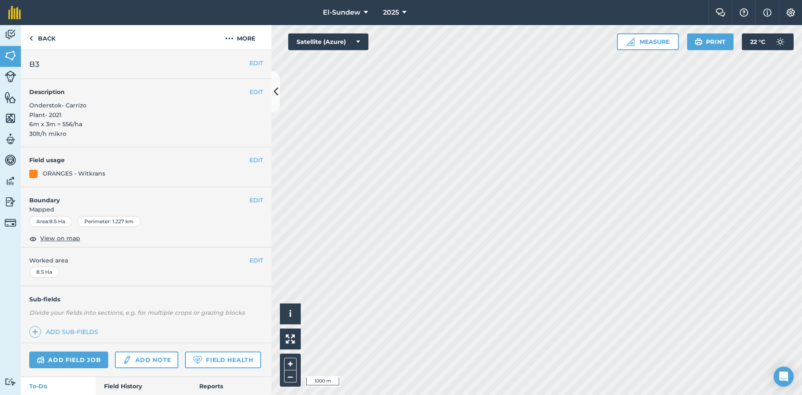
scroll to position [139, 0]
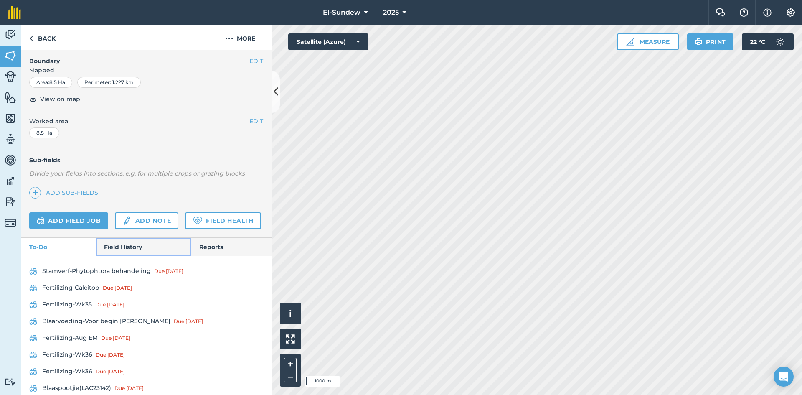
click at [119, 256] on link "Field History" at bounding box center [143, 247] width 95 height 18
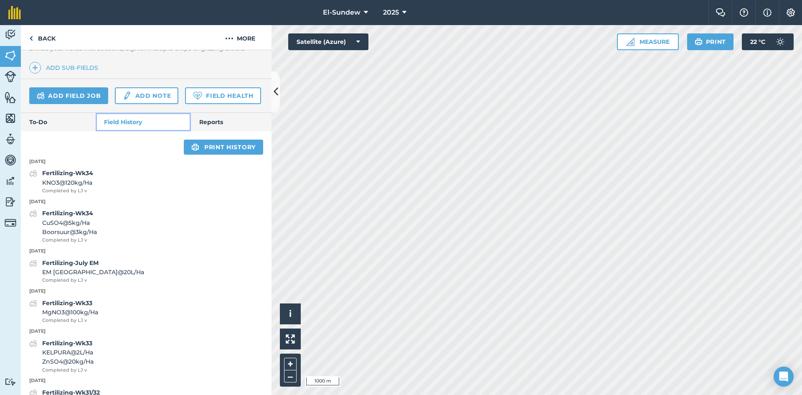
scroll to position [279, 0]
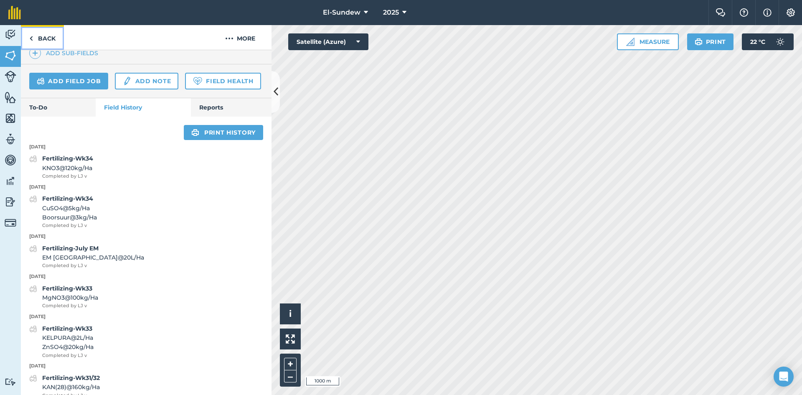
click at [38, 43] on link "Back" at bounding box center [42, 37] width 43 height 25
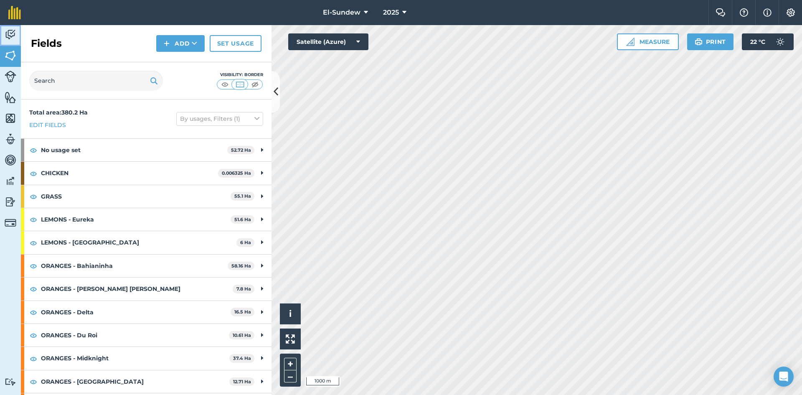
click at [11, 39] on img at bounding box center [11, 34] width 12 height 13
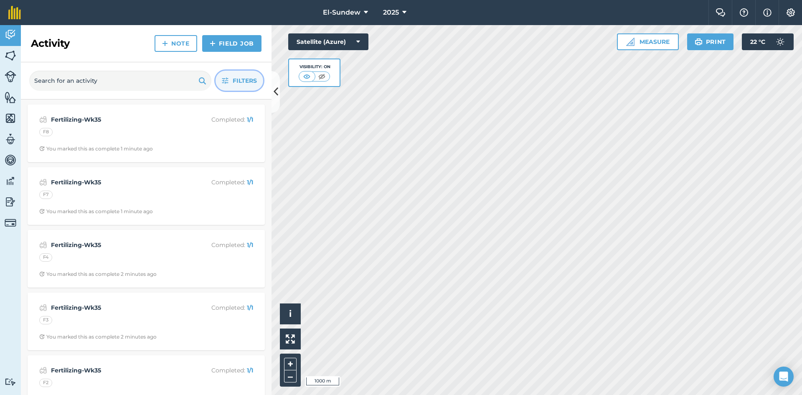
click at [231, 79] on button "Filters" at bounding box center [239, 81] width 48 height 20
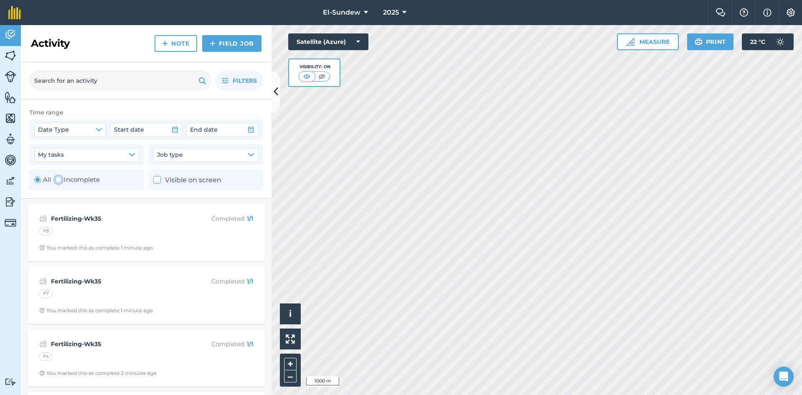
click at [66, 182] on label "Incomplete" at bounding box center [77, 180] width 45 height 10
radio input "false"
radio input "true"
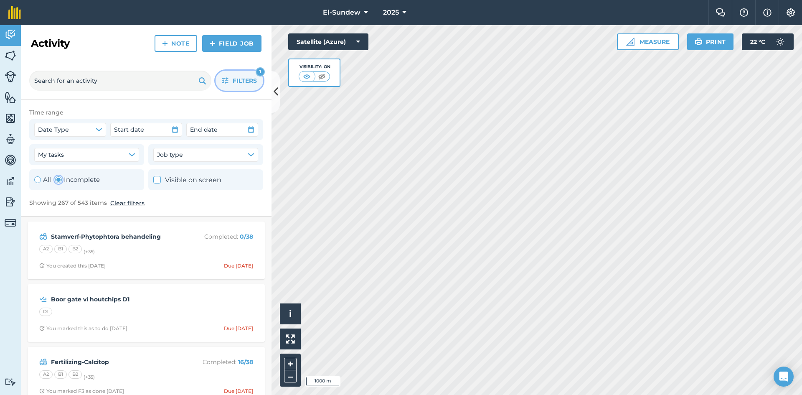
click at [226, 83] on icon "button" at bounding box center [225, 80] width 7 height 7
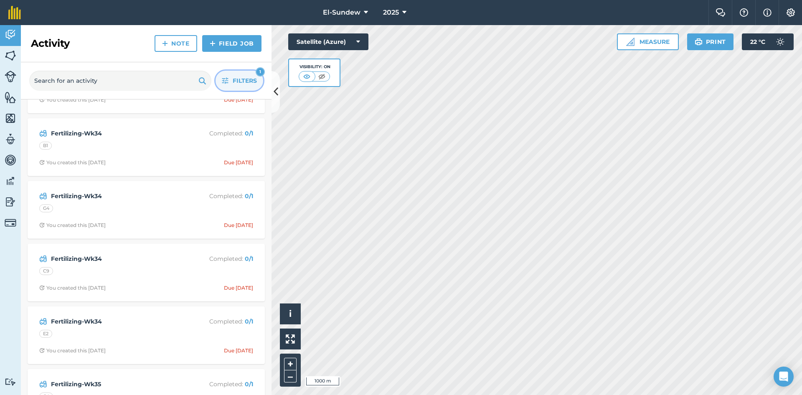
scroll to position [418, 0]
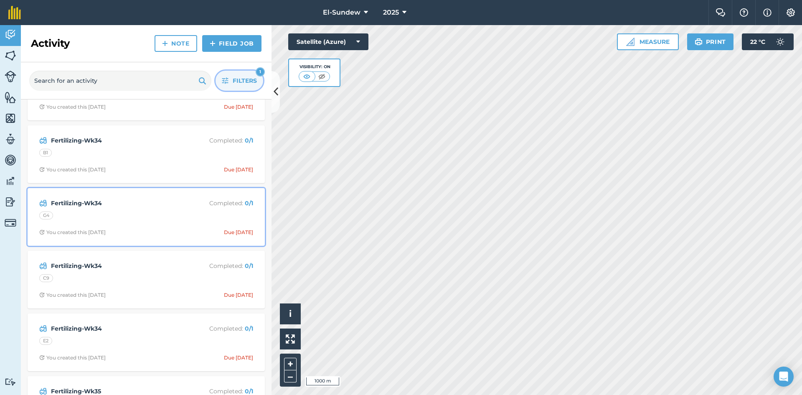
click at [144, 220] on div "G4" at bounding box center [146, 216] width 214 height 11
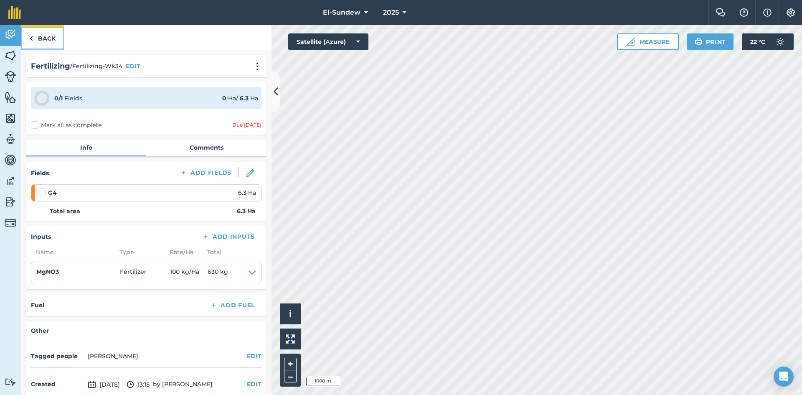
click at [50, 39] on link "Back" at bounding box center [42, 37] width 43 height 25
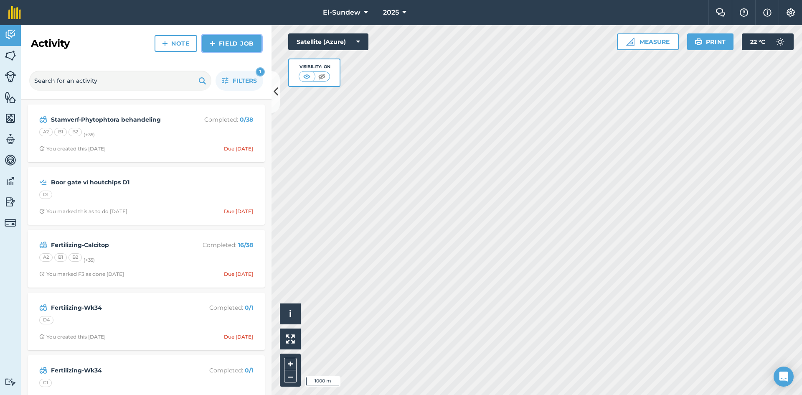
click at [225, 41] on link "Field Job" at bounding box center [231, 43] width 59 height 17
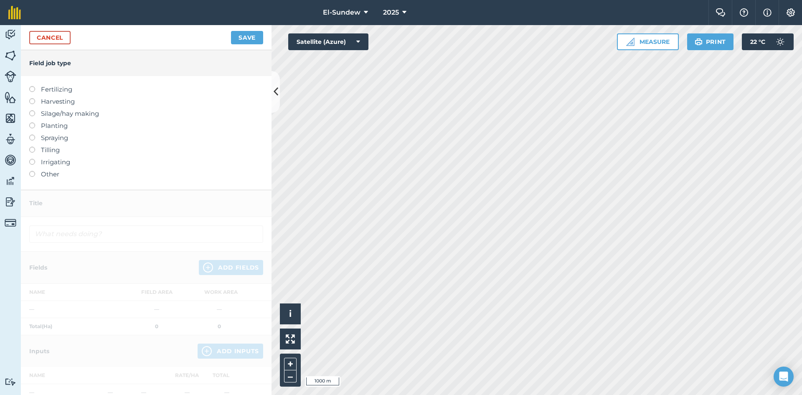
click at [52, 173] on label "Other" at bounding box center [146, 174] width 234 height 10
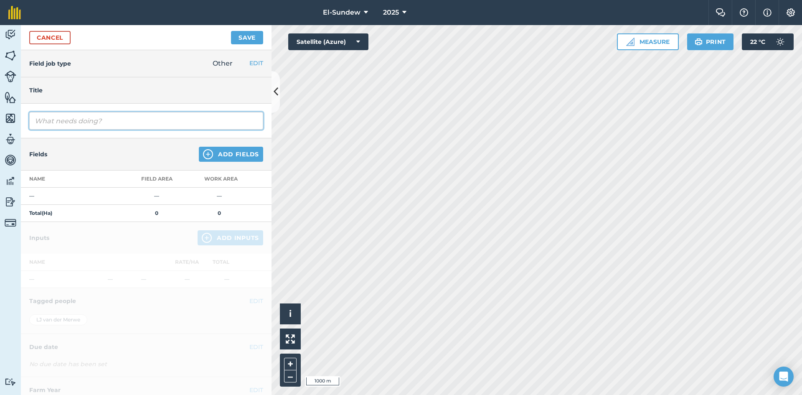
click at [124, 122] on input "text" at bounding box center [146, 121] width 234 height 18
type input "M3T-Pype skoonmaak"
click at [203, 156] on img at bounding box center [208, 154] width 10 height 10
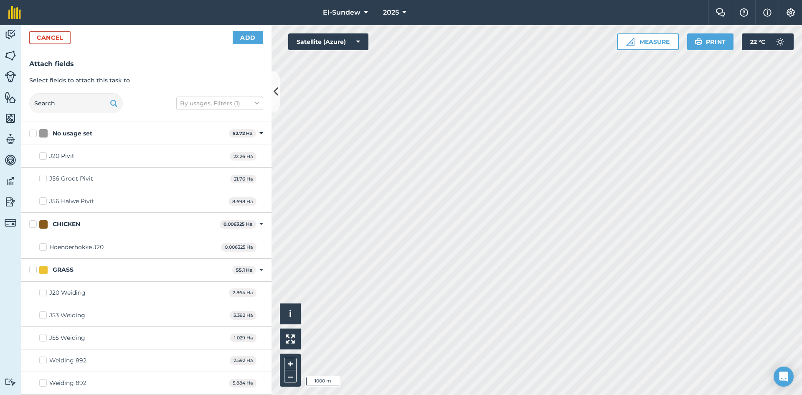
scroll to position [279, 0]
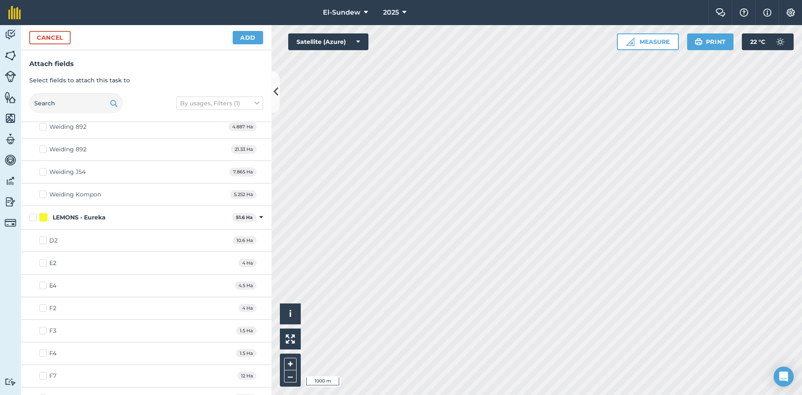
click at [31, 218] on label "LEMONS - Eureka" at bounding box center [129, 217] width 200 height 9
click at [31, 218] on input "LEMONS - Eureka" at bounding box center [31, 215] width 5 height 5
checkbox input "true"
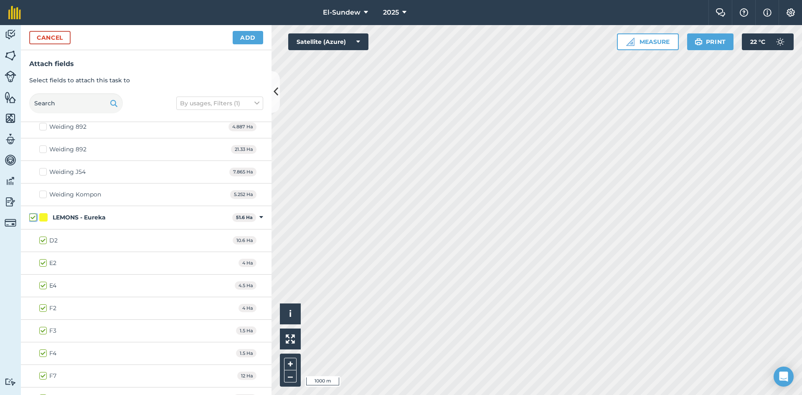
checkbox input "true"
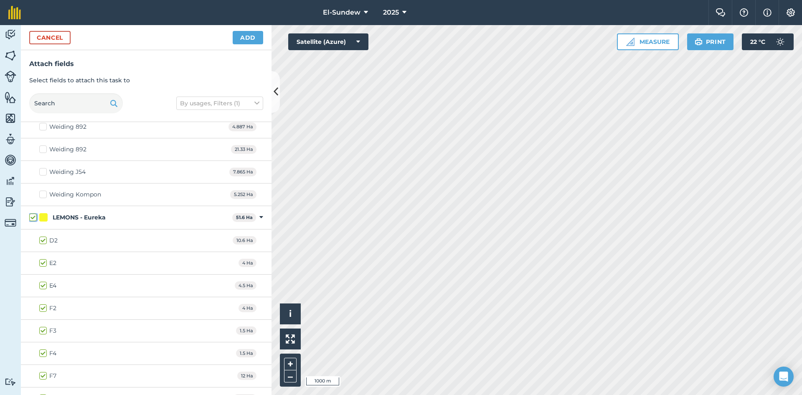
checkbox input "true"
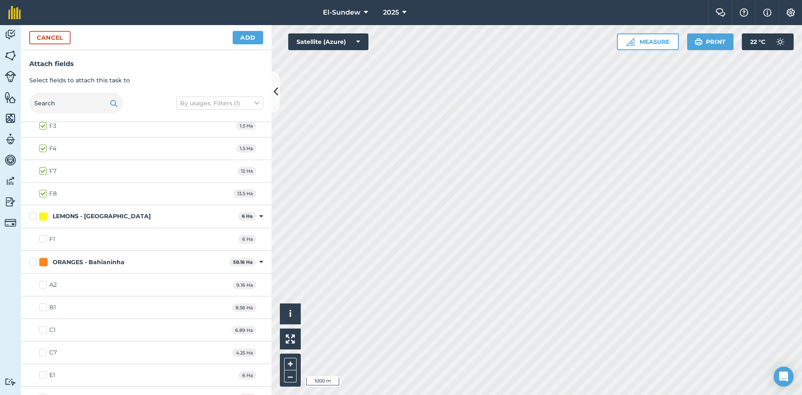
scroll to position [557, 0]
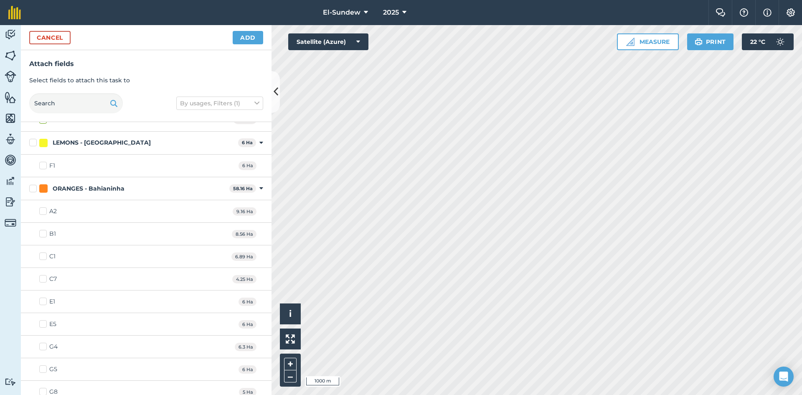
click at [33, 146] on label "LEMONS - [GEOGRAPHIC_DATA]" at bounding box center [131, 142] width 205 height 9
click at [33, 144] on input "LEMONS - [GEOGRAPHIC_DATA]" at bounding box center [31, 140] width 5 height 5
checkbox input "true"
click at [34, 190] on label "ORANGES - Bahianinha" at bounding box center [127, 188] width 197 height 9
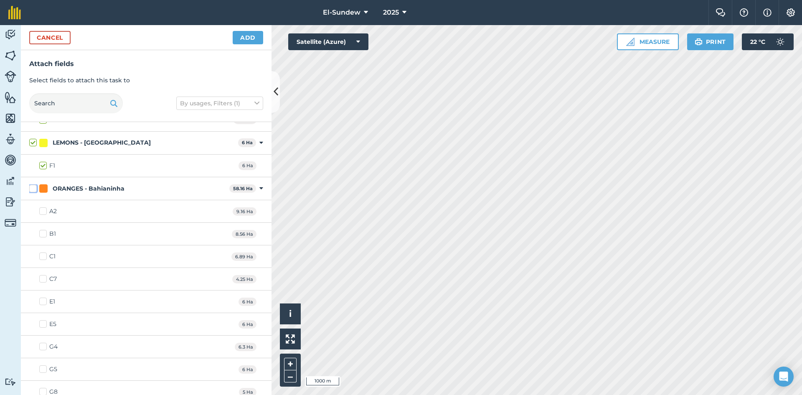
click at [34, 190] on input "ORANGES - Bahianinha" at bounding box center [31, 186] width 5 height 5
checkbox input "true"
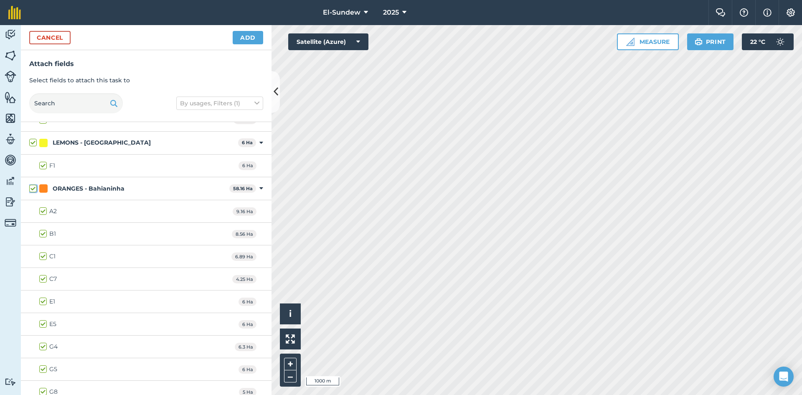
checkbox input "true"
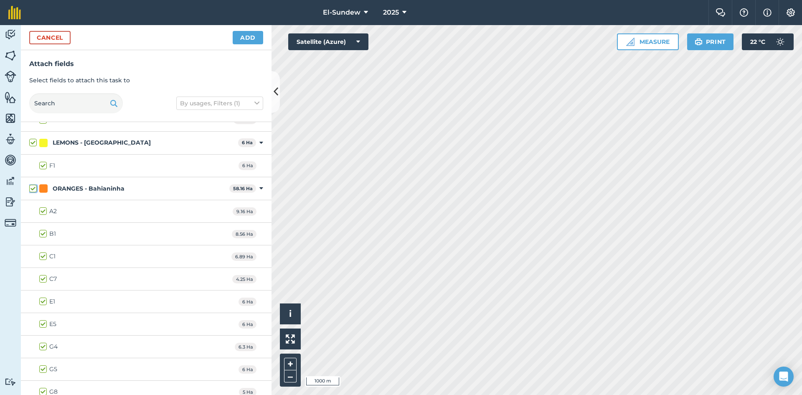
checkbox input "true"
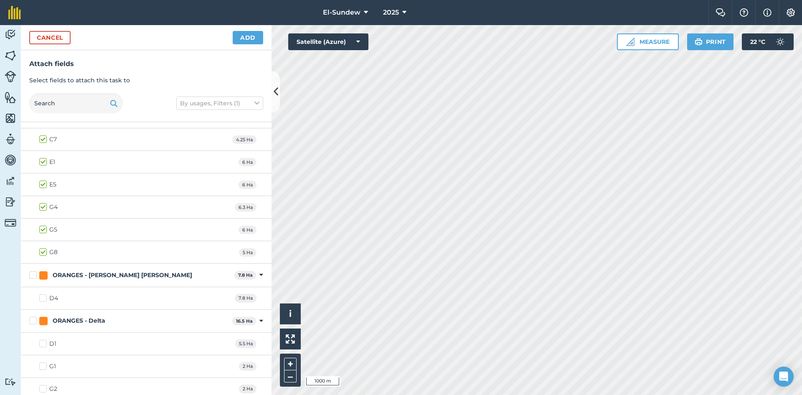
scroll to position [835, 0]
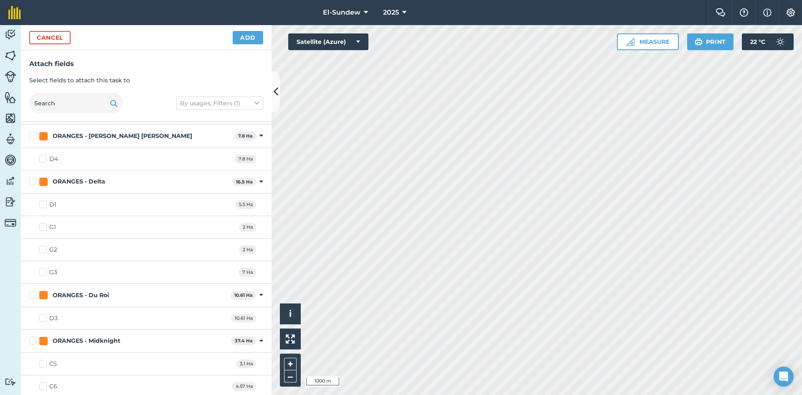
click at [34, 134] on label "ORANGES - [PERSON_NAME] [PERSON_NAME]" at bounding box center [130, 136] width 202 height 9
click at [34, 134] on input "ORANGES - [PERSON_NAME] [PERSON_NAME]" at bounding box center [31, 134] width 5 height 5
checkbox input "true"
click at [32, 182] on label "ORANGES - Delta" at bounding box center [129, 181] width 200 height 9
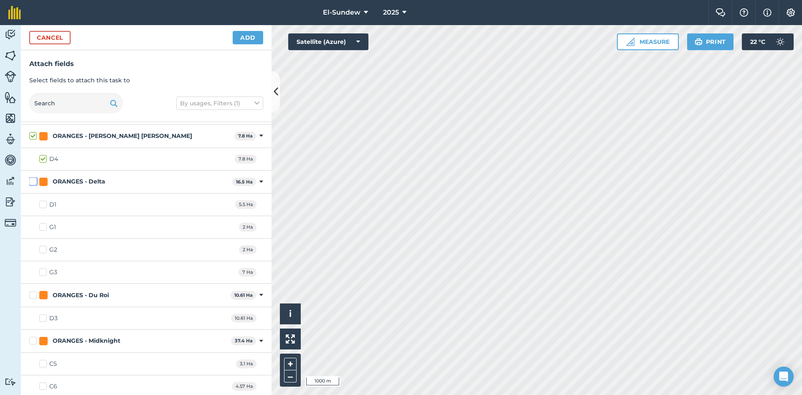
click at [32, 182] on input "ORANGES - Delta" at bounding box center [31, 179] width 5 height 5
checkbox input "true"
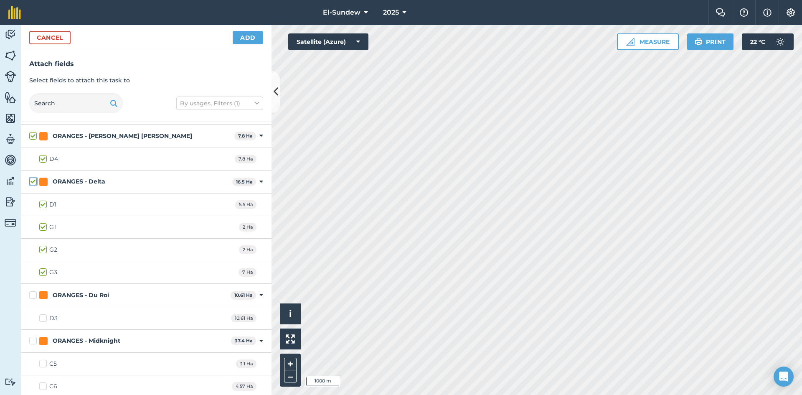
checkbox input "true"
click at [33, 298] on label "ORANGES - Du Roi" at bounding box center [128, 295] width 198 height 9
click at [33, 296] on input "ORANGES - Du Roi" at bounding box center [31, 293] width 5 height 5
checkbox input "true"
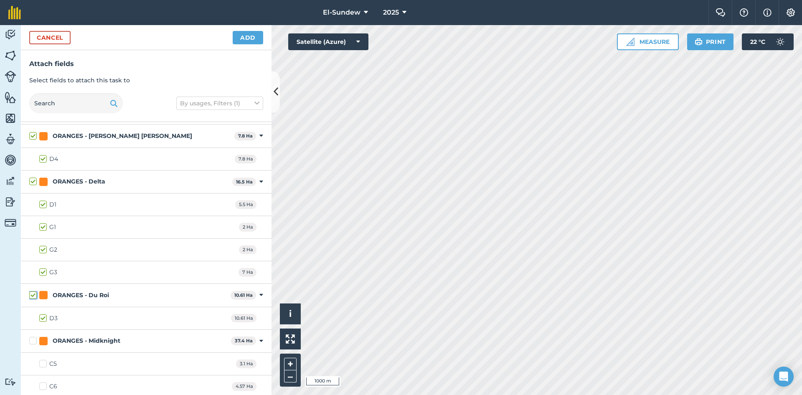
scroll to position [974, 0]
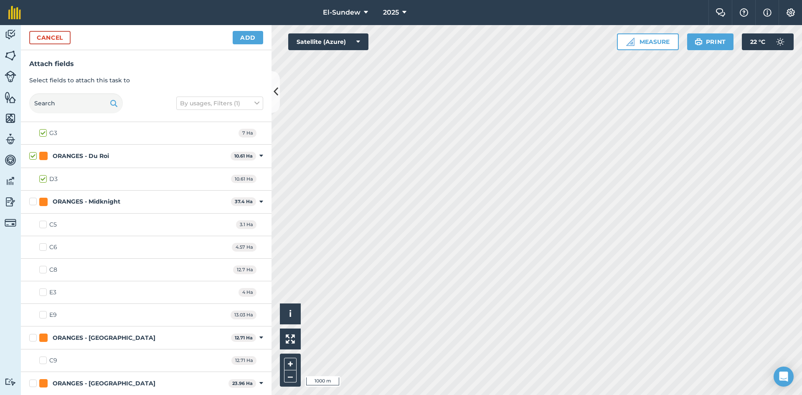
drag, startPoint x: 32, startPoint y: 203, endPoint x: 46, endPoint y: 206, distance: 14.4
click at [32, 204] on label "ORANGES - Midknight" at bounding box center [128, 201] width 198 height 9
click at [32, 203] on input "ORANGES - Midknight" at bounding box center [31, 199] width 5 height 5
checkbox input "true"
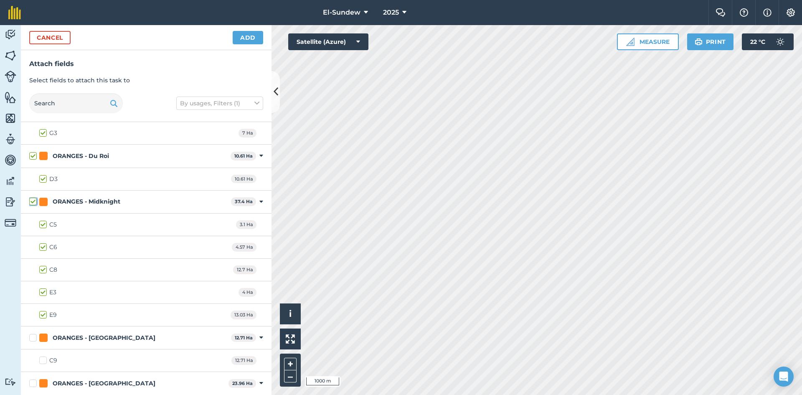
checkbox input "true"
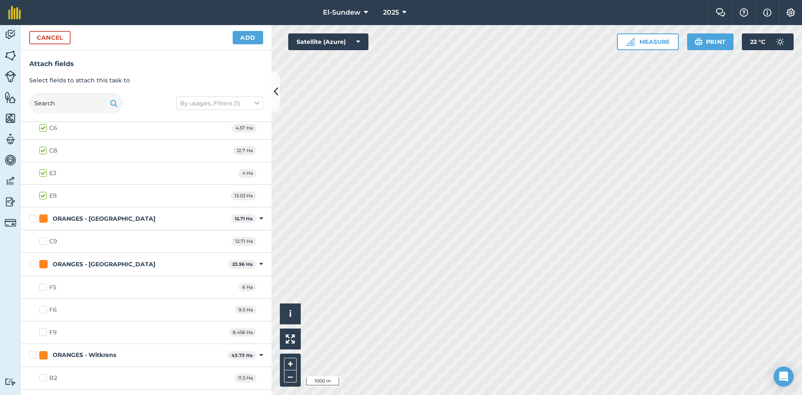
scroll to position [1114, 0]
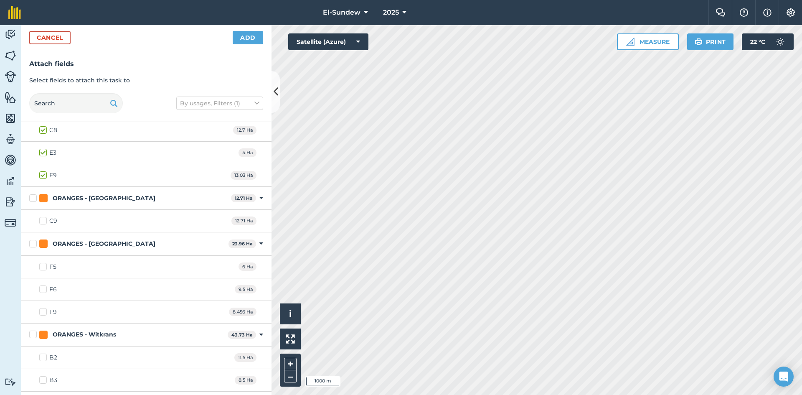
click at [33, 199] on label "ORANGES - [GEOGRAPHIC_DATA]" at bounding box center [128, 198] width 198 height 9
click at [33, 199] on input "ORANGES - [GEOGRAPHIC_DATA]" at bounding box center [31, 196] width 5 height 5
checkbox input "true"
click at [33, 247] on label "ORANGES - [GEOGRAPHIC_DATA]" at bounding box center [127, 243] width 196 height 9
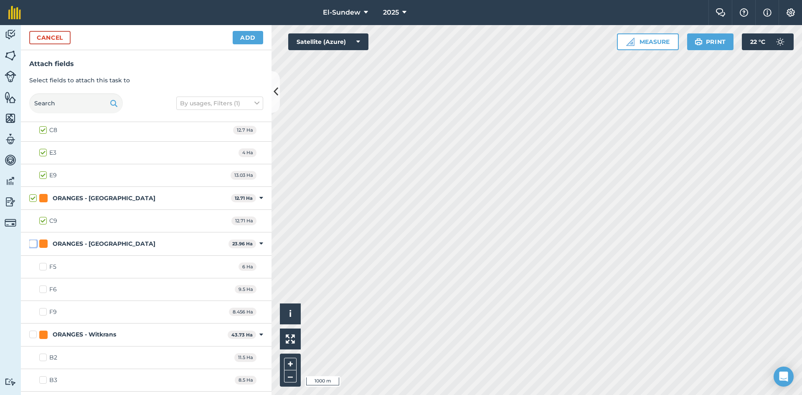
click at [33, 245] on input "ORANGES - [GEOGRAPHIC_DATA]" at bounding box center [31, 241] width 5 height 5
checkbox input "true"
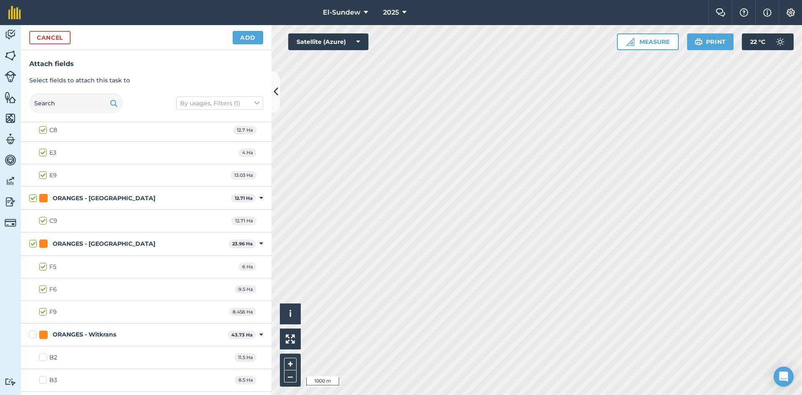
click at [42, 328] on div "ORANGES - Witkrans 43.73 Ha Toggle showing ORANGES - Witkrans fields" at bounding box center [146, 334] width 251 height 23
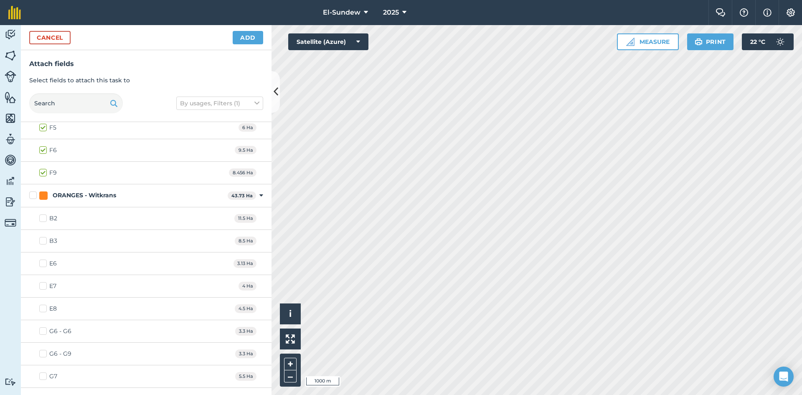
click at [34, 194] on label "ORANGES - Witkrans" at bounding box center [126, 195] width 195 height 9
click at [34, 194] on input "ORANGES - Witkrans" at bounding box center [31, 193] width 5 height 5
checkbox input "true"
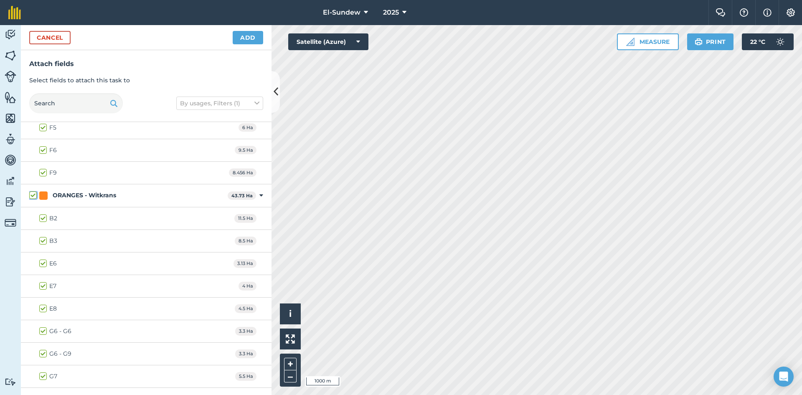
checkbox input "true"
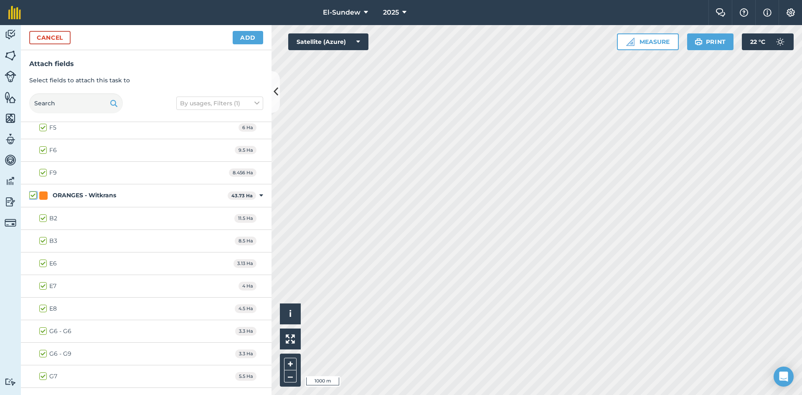
checkbox input "true"
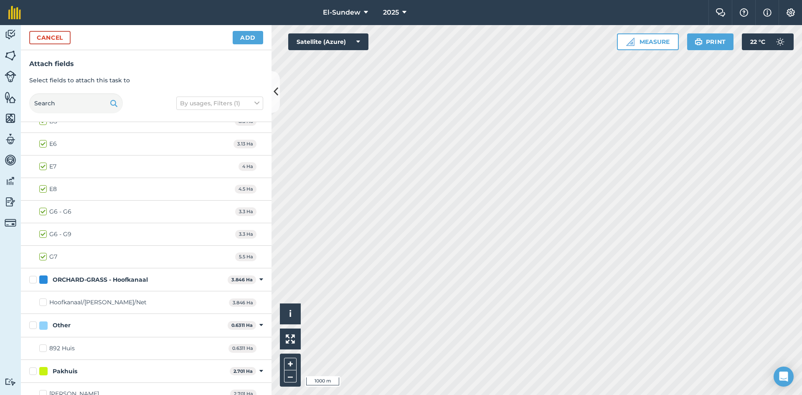
scroll to position [1383, 0]
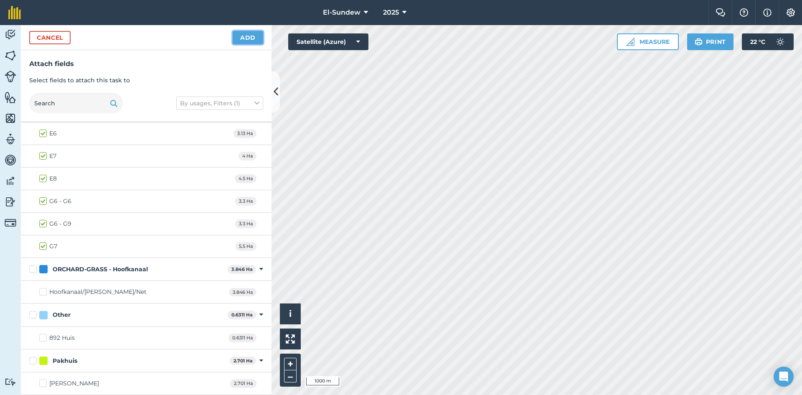
click at [235, 35] on button "Add" at bounding box center [248, 37] width 30 height 13
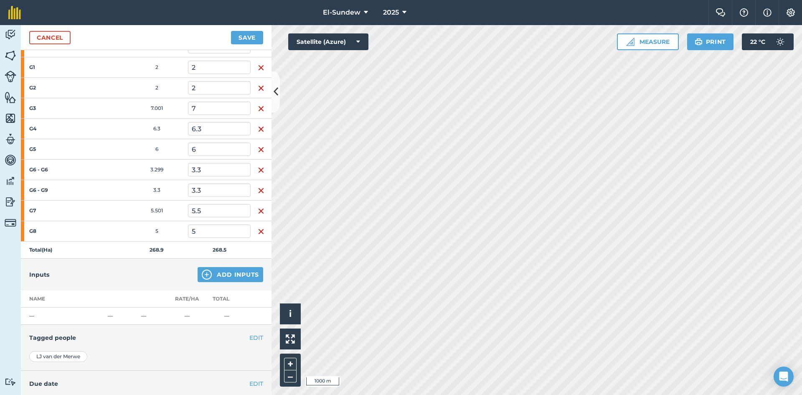
scroll to position [835, 0]
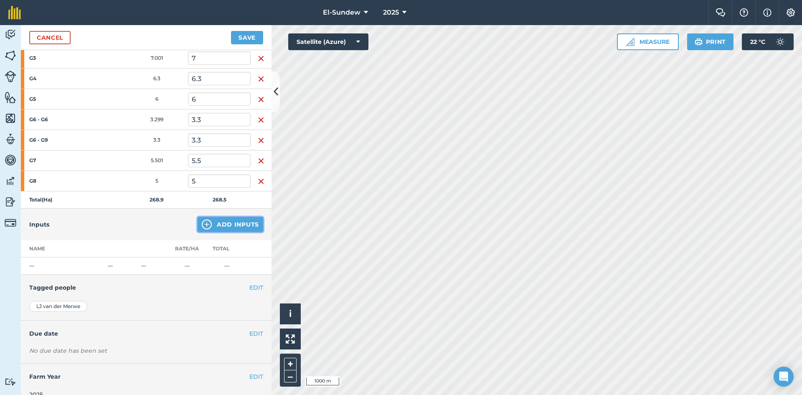
click at [203, 223] on img at bounding box center [207, 224] width 10 height 10
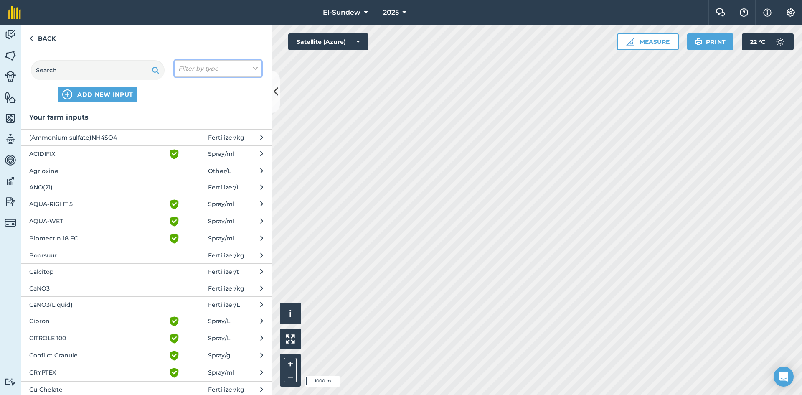
click at [233, 67] on button "Filter by type" at bounding box center [218, 68] width 87 height 17
click at [186, 101] on label "Fertilizer" at bounding box center [217, 100] width 79 height 9
click at [184, 101] on input "Fertilizer" at bounding box center [180, 98] width 5 height 5
checkbox input "true"
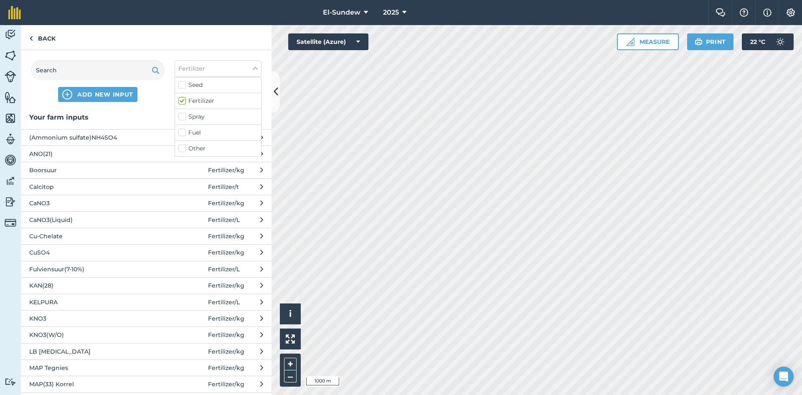
click at [186, 117] on label "Spray" at bounding box center [217, 116] width 79 height 9
click at [184, 117] on input "Spray" at bounding box center [180, 114] width 5 height 5
checkbox input "true"
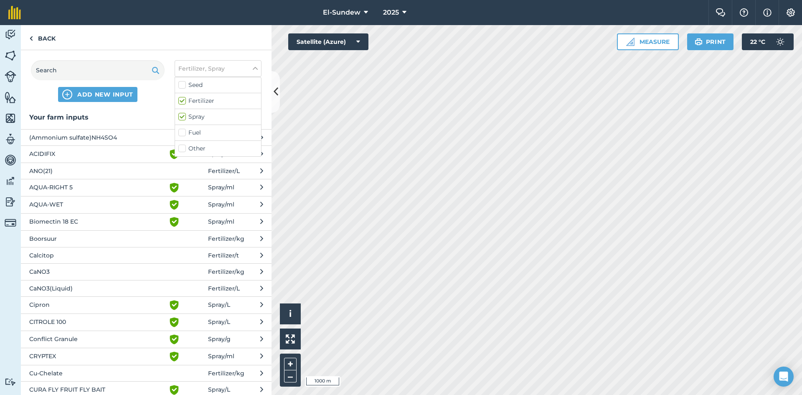
click at [181, 149] on label "Other" at bounding box center [217, 148] width 79 height 9
click at [181, 149] on input "Other" at bounding box center [180, 146] width 5 height 5
checkbox input "true"
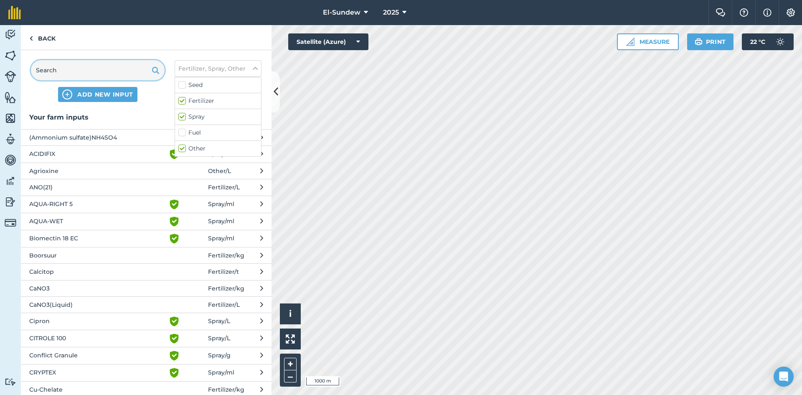
click at [127, 77] on input "text" at bounding box center [98, 70] width 134 height 20
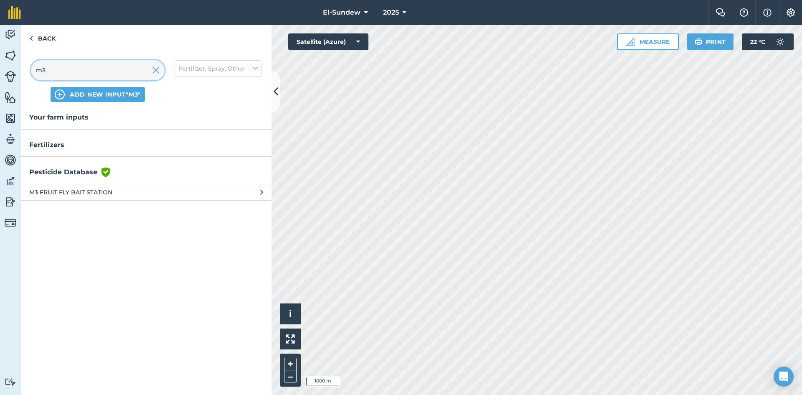
type input "m3"
click at [790, 18] on button "Settings" at bounding box center [789, 12] width 23 height 25
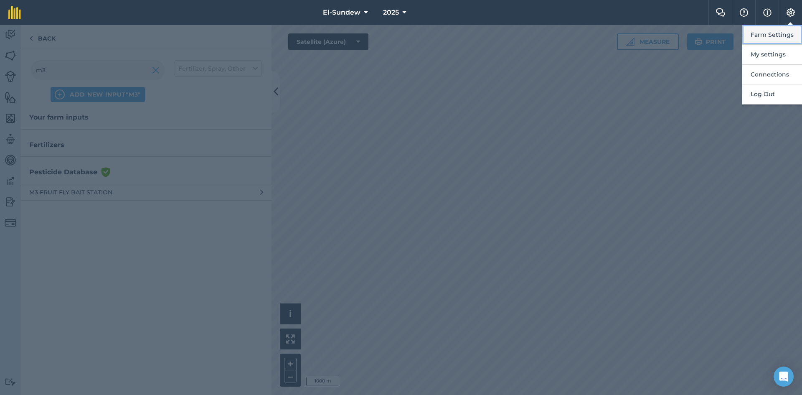
click at [778, 41] on button "Farm Settings" at bounding box center [772, 35] width 60 height 20
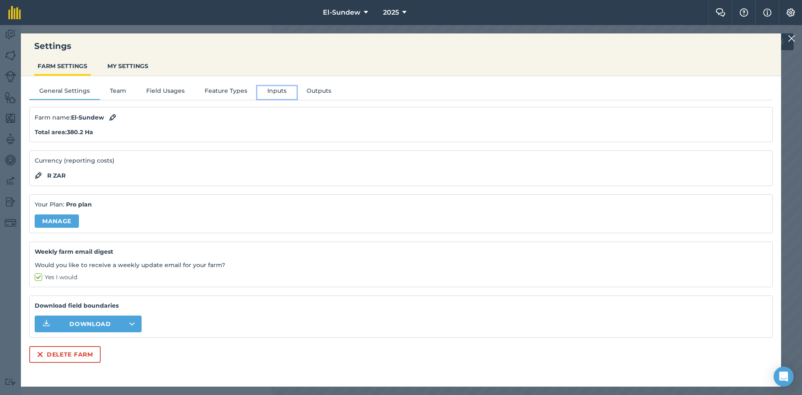
click at [273, 93] on button "Inputs" at bounding box center [276, 92] width 39 height 13
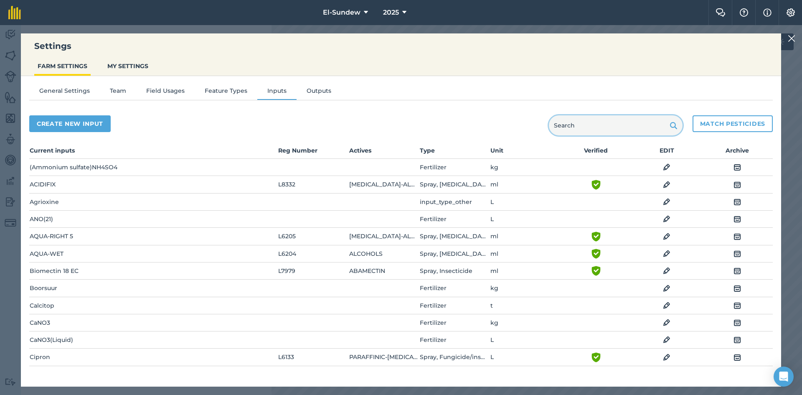
click at [568, 129] on input "text" at bounding box center [616, 125] width 134 height 20
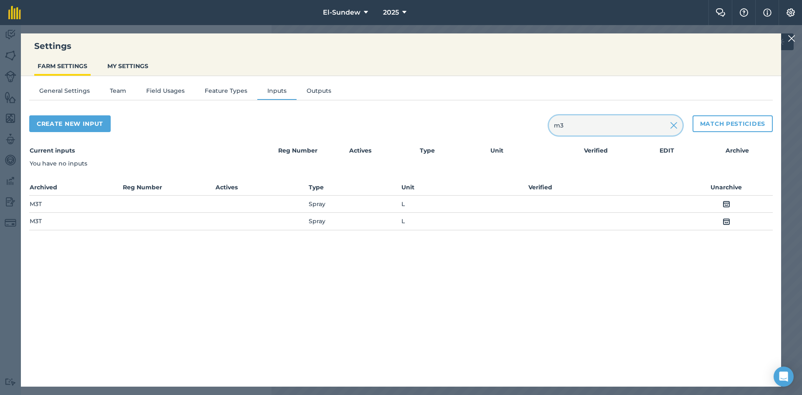
type input "m3"
click at [727, 205] on img at bounding box center [726, 204] width 8 height 10
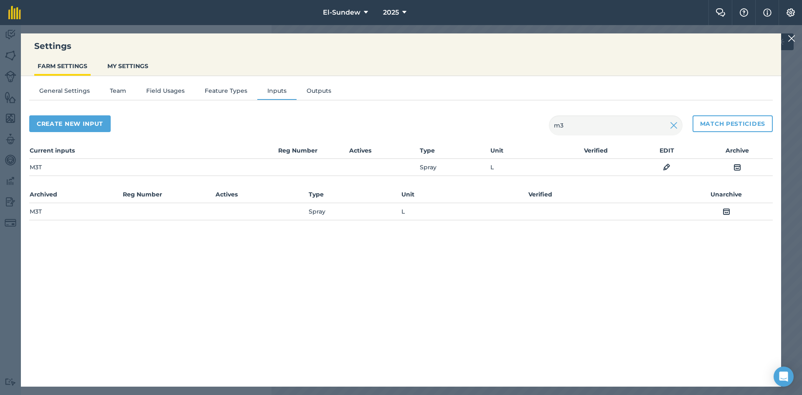
click at [793, 34] on img at bounding box center [792, 38] width 8 height 10
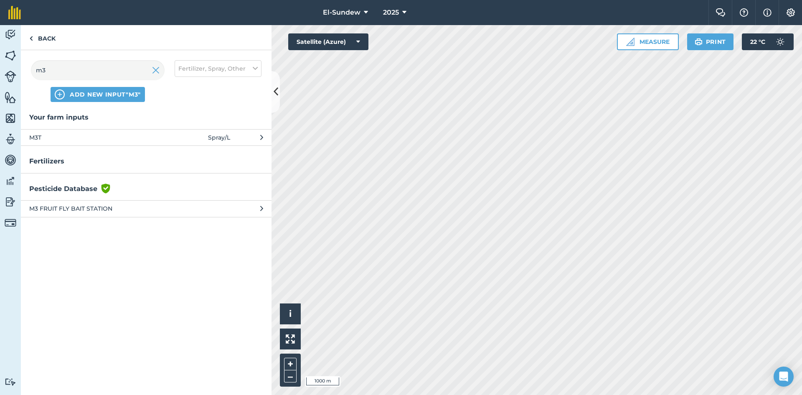
click at [137, 133] on span "M3T" at bounding box center [97, 137] width 137 height 9
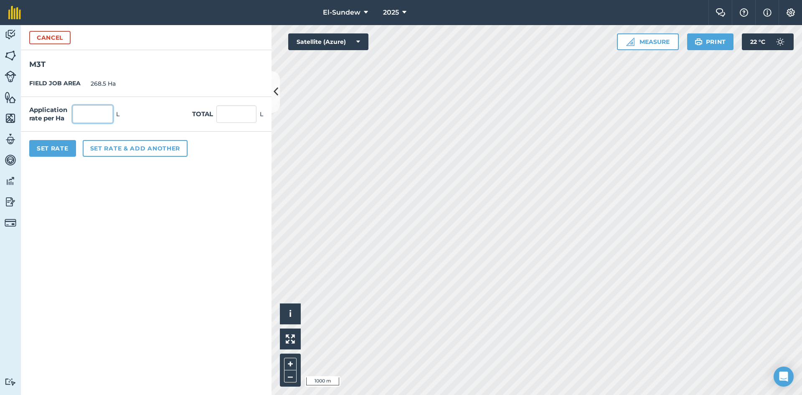
click at [102, 115] on input "text" at bounding box center [93, 114] width 40 height 18
type input "0.5"
type input "134.25"
click at [47, 149] on button "Set Rate" at bounding box center [52, 148] width 47 height 17
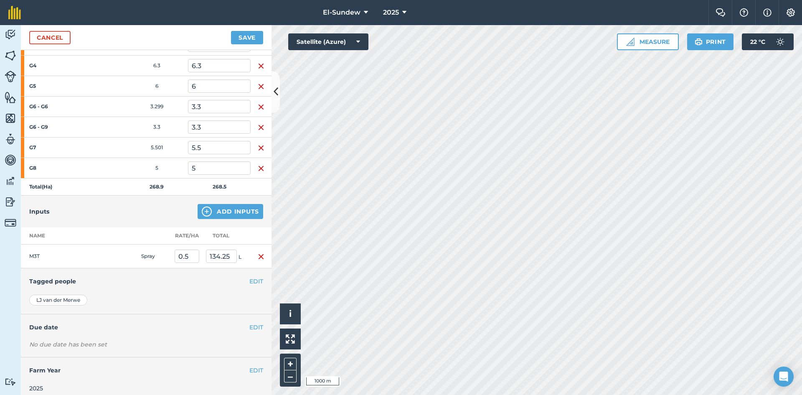
scroll to position [855, 0]
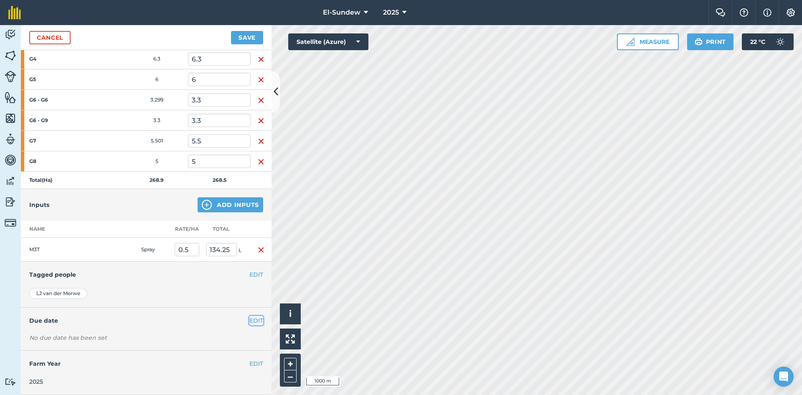
click at [249, 320] on button "EDIT" at bounding box center [256, 320] width 14 height 9
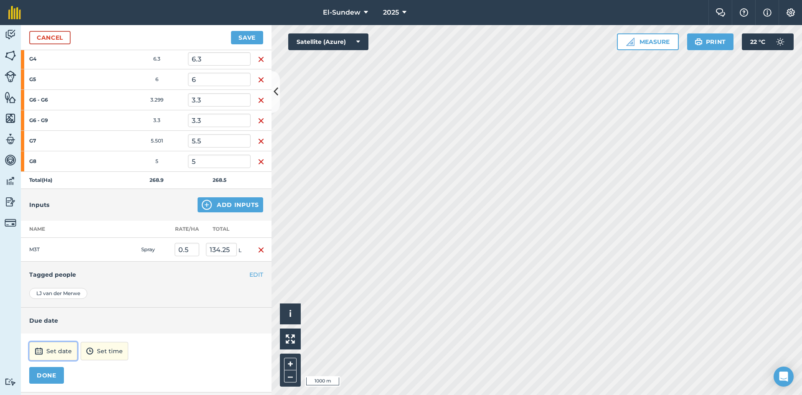
click at [58, 350] on button "Set date" at bounding box center [53, 351] width 48 height 18
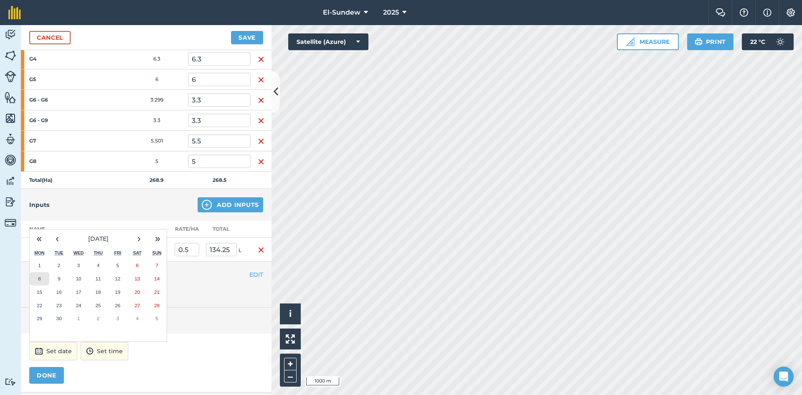
click at [40, 277] on abbr "8" at bounding box center [39, 278] width 3 height 5
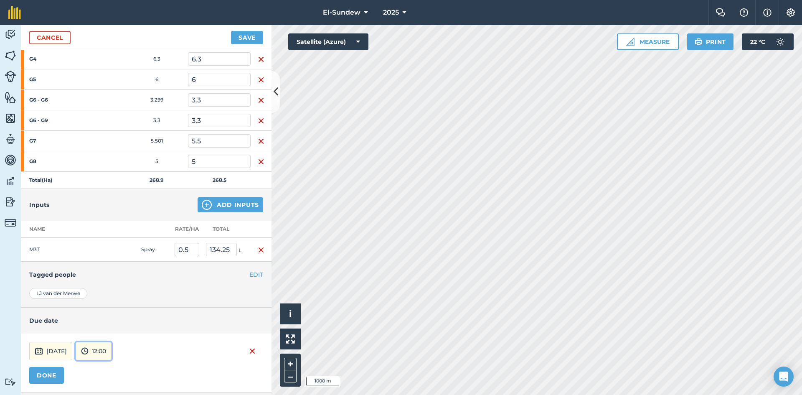
click at [111, 354] on button "12:00" at bounding box center [94, 351] width 36 height 18
click at [113, 303] on button "07:00" at bounding box center [95, 307] width 39 height 13
click at [47, 352] on button "[DATE]" at bounding box center [50, 351] width 43 height 18
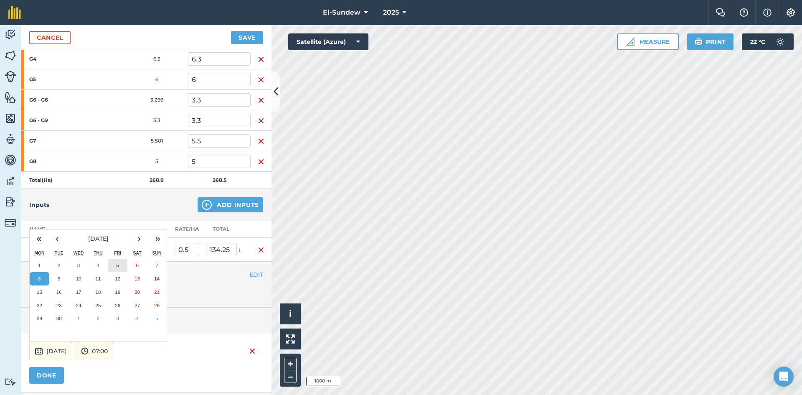
click at [119, 271] on button "5" at bounding box center [118, 264] width 20 height 13
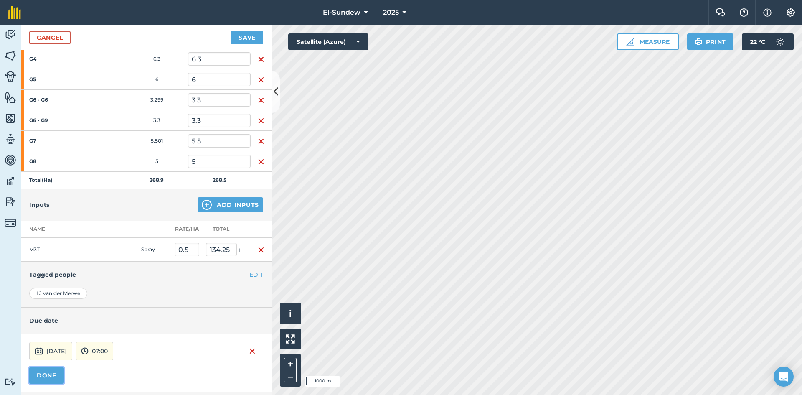
click at [42, 376] on button "DONE" at bounding box center [46, 375] width 35 height 17
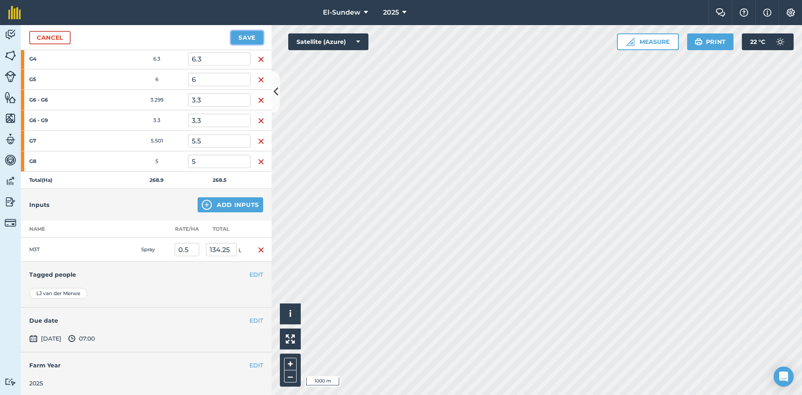
click at [255, 35] on button "Save" at bounding box center [247, 37] width 32 height 13
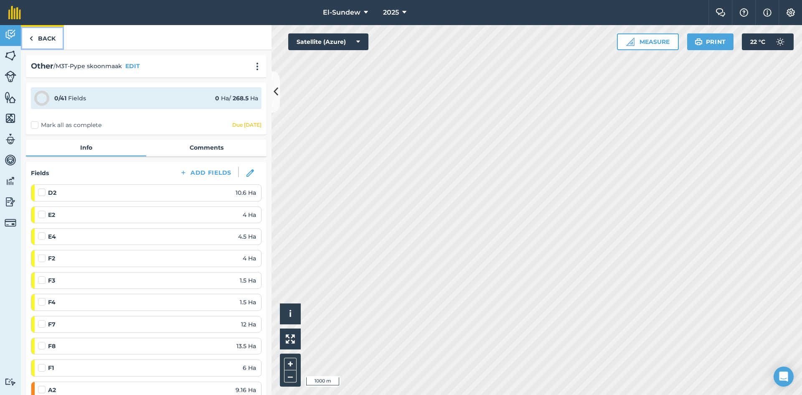
click at [46, 40] on link "Back" at bounding box center [42, 37] width 43 height 25
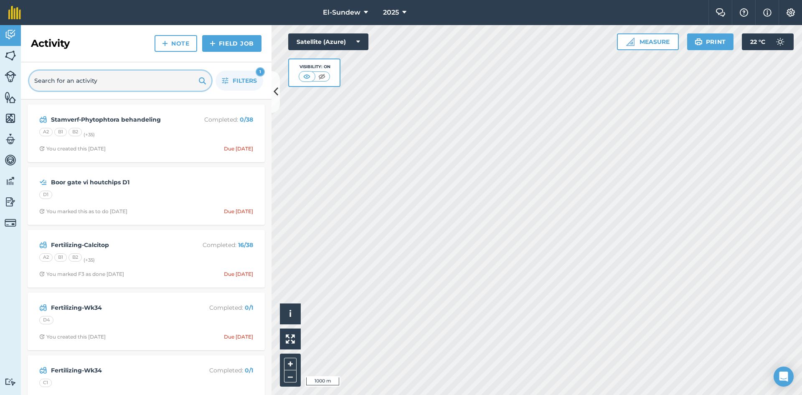
click at [147, 83] on input "text" at bounding box center [120, 81] width 182 height 20
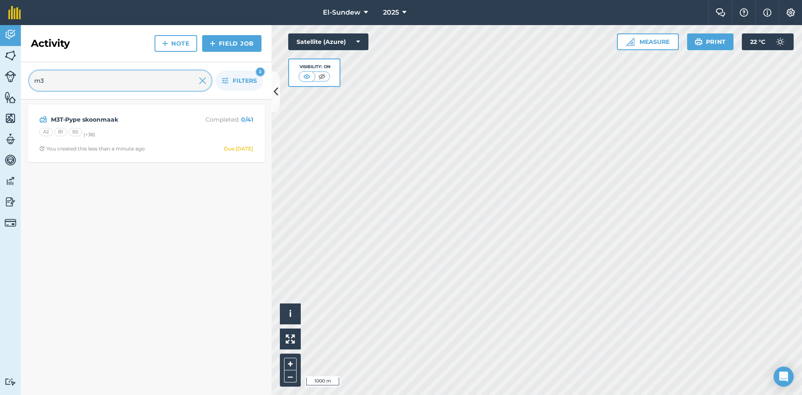
type input "m3"
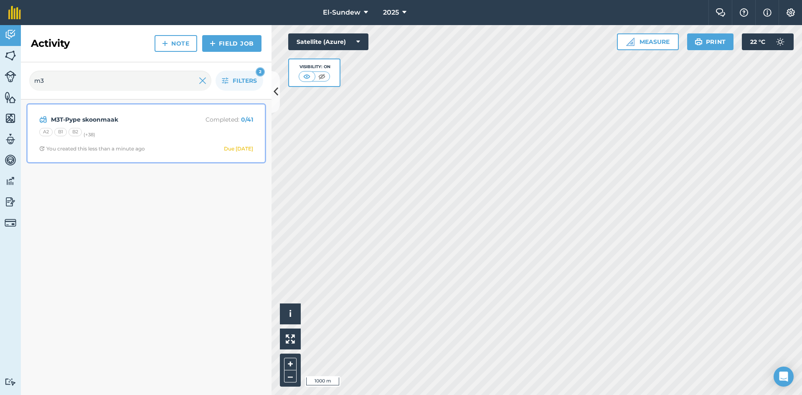
click at [137, 125] on div "M3T-Pype skoonmaak Completed : 0 / 41 A2 B1 B2 (+ 38 ) You created this less th…" at bounding box center [146, 133] width 227 height 48
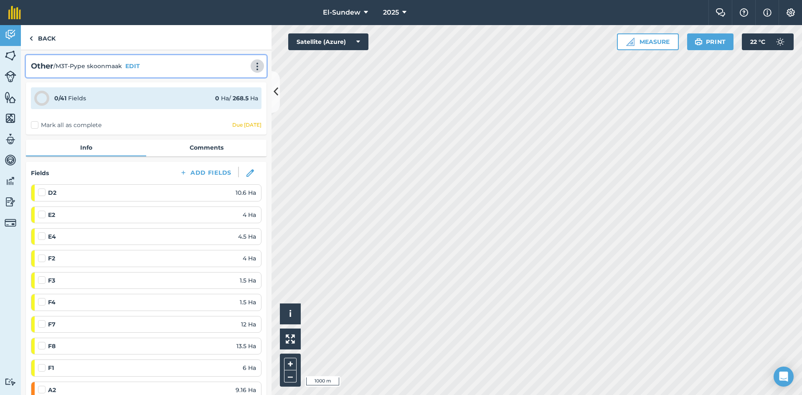
click at [252, 70] on img at bounding box center [257, 66] width 10 height 8
click at [232, 83] on link "Print" at bounding box center [239, 84] width 53 height 17
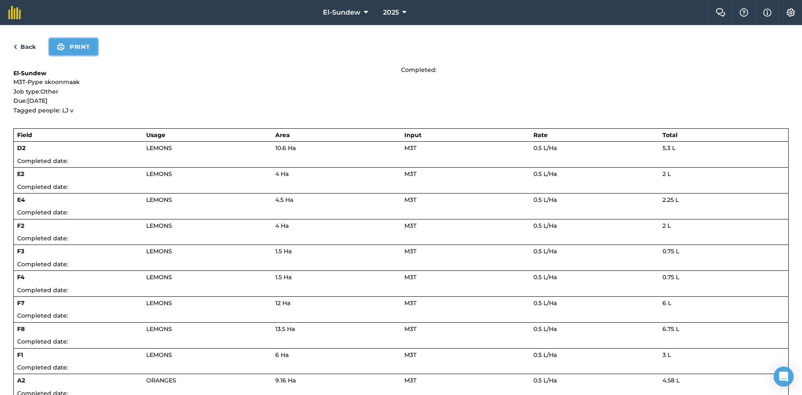
click at [73, 47] on button "Print" at bounding box center [73, 46] width 48 height 17
click at [70, 38] on button "Print" at bounding box center [73, 46] width 48 height 17
click at [28, 46] on link "Back" at bounding box center [24, 47] width 23 height 10
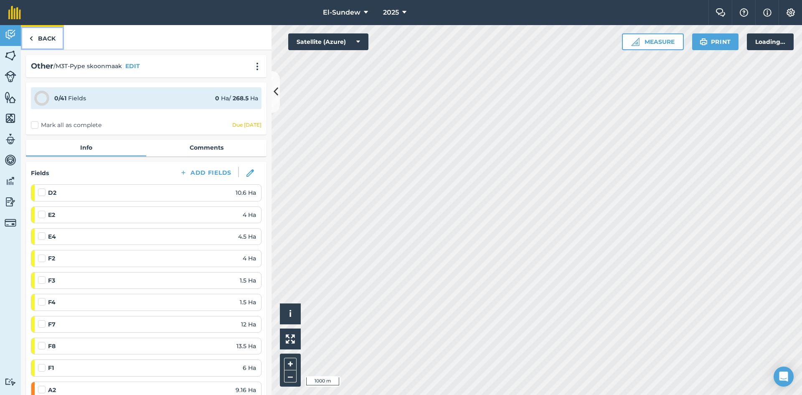
click at [39, 40] on link "Back" at bounding box center [42, 37] width 43 height 25
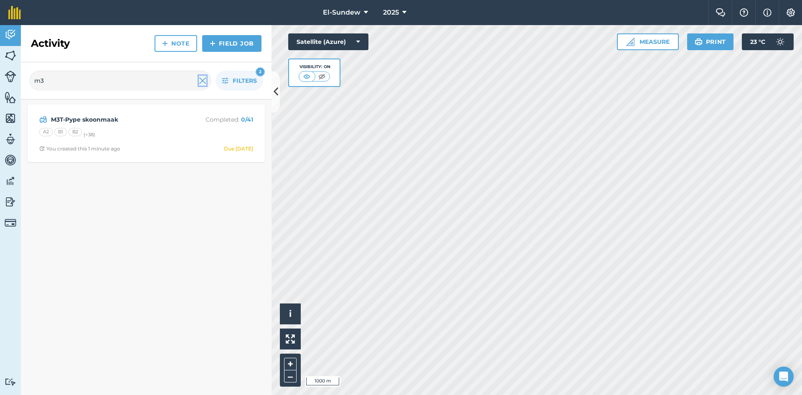
click at [204, 81] on img at bounding box center [203, 81] width 8 height 10
